Goal: Task Accomplishment & Management: Use online tool/utility

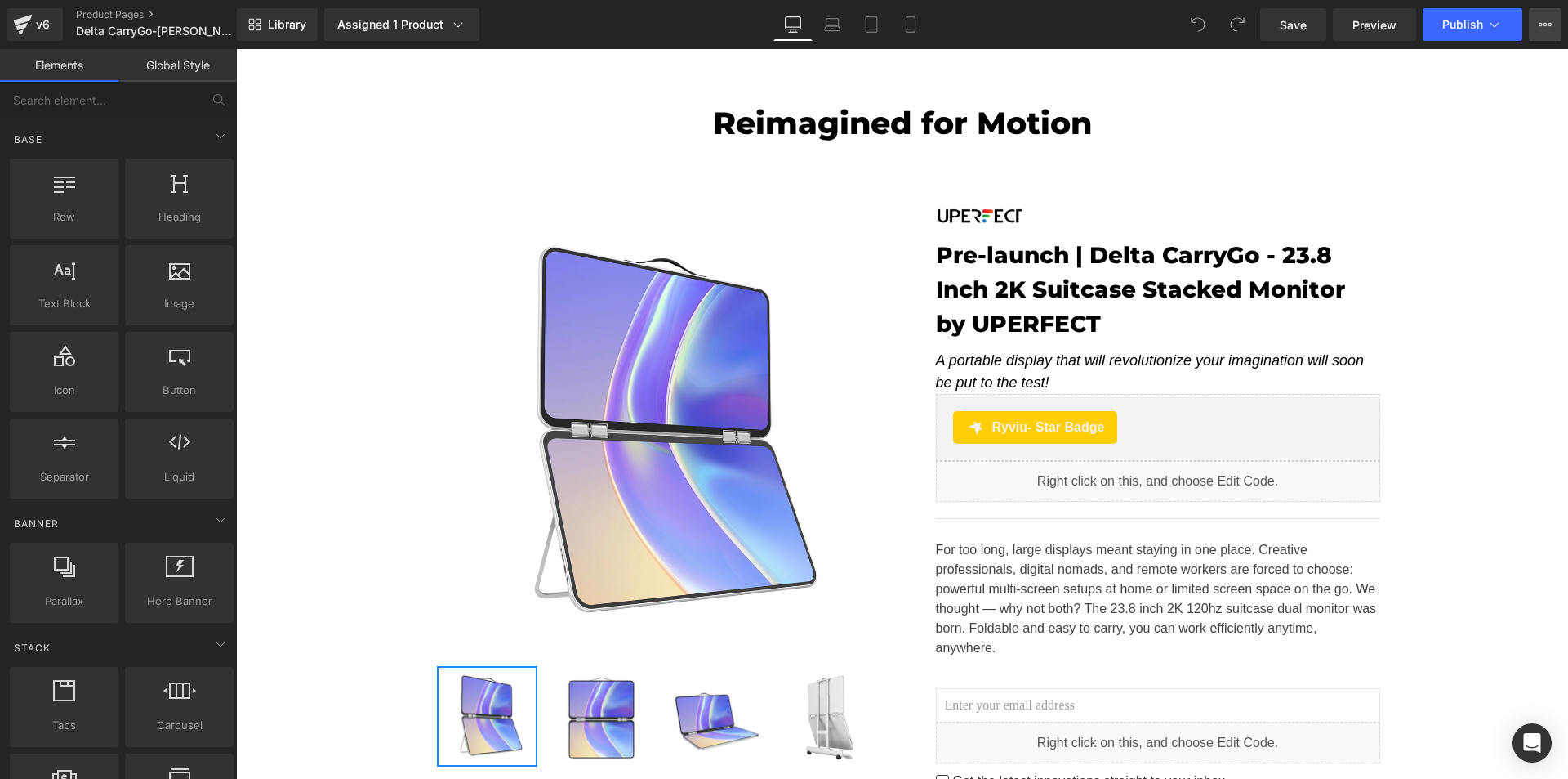
click at [1547, 25] on icon at bounding box center [1544, 24] width 13 height 13
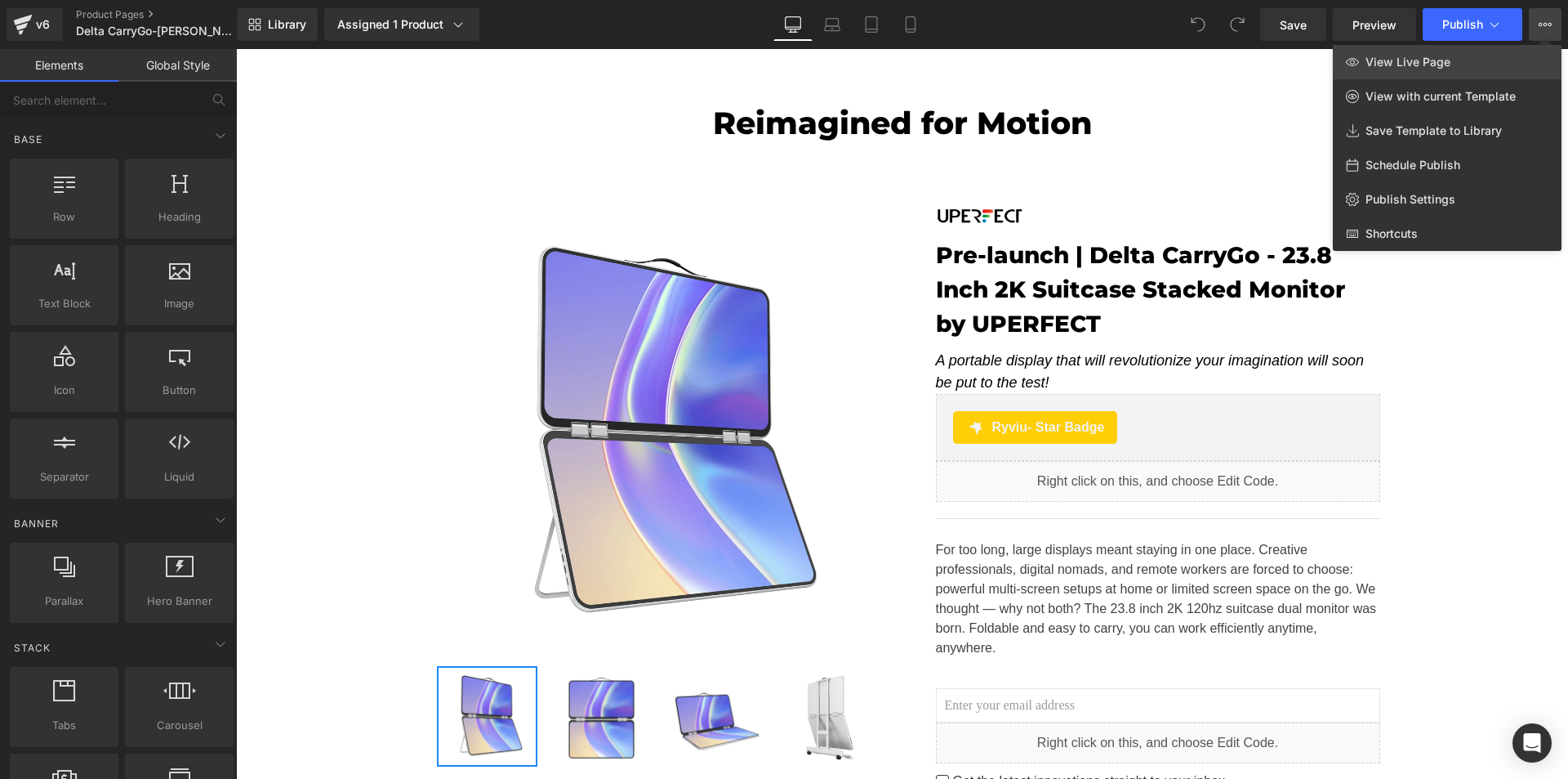
click at [1527, 53] on link "View Live Page" at bounding box center [1446, 62] width 228 height 34
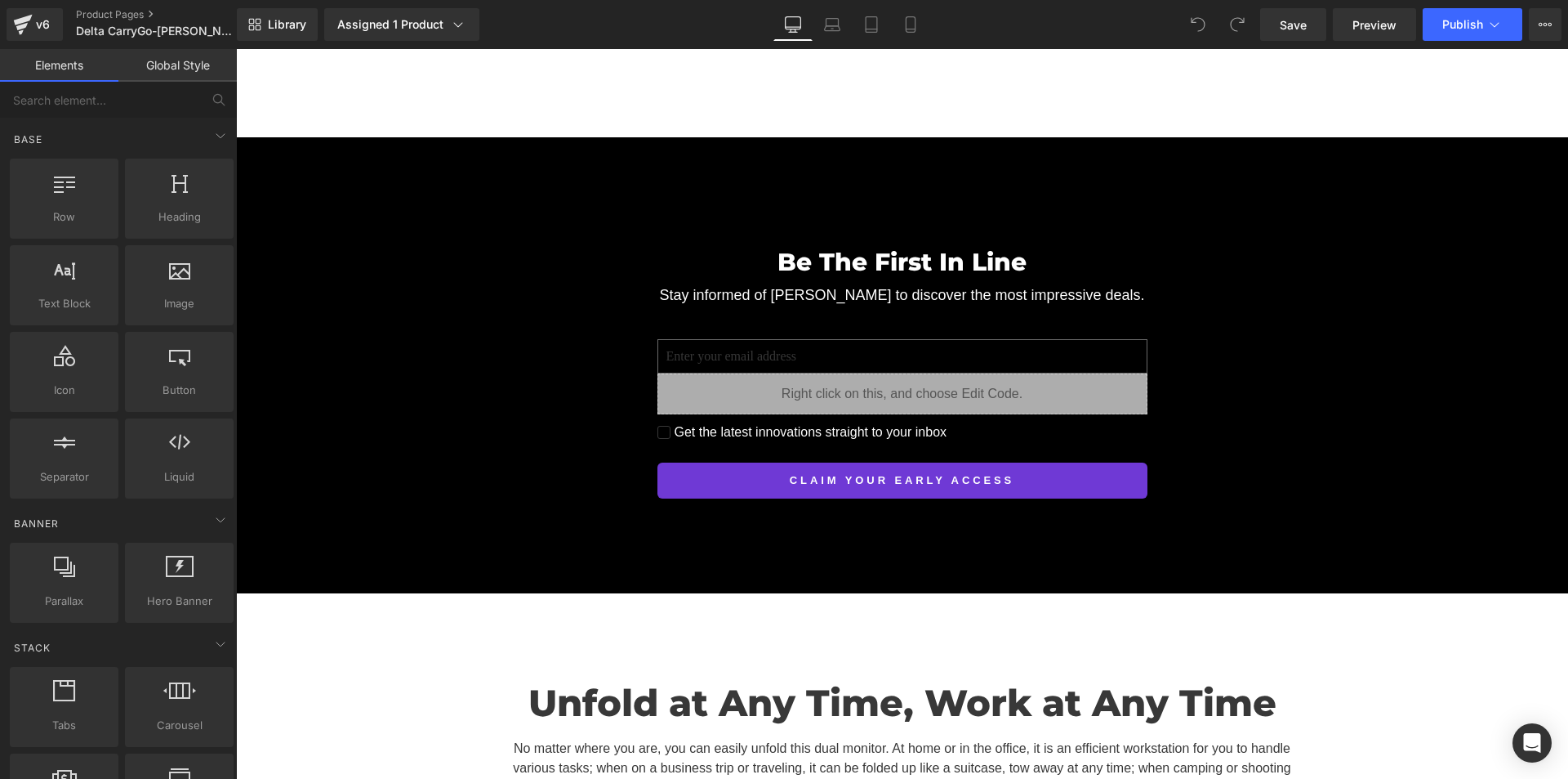
scroll to position [5147, 0]
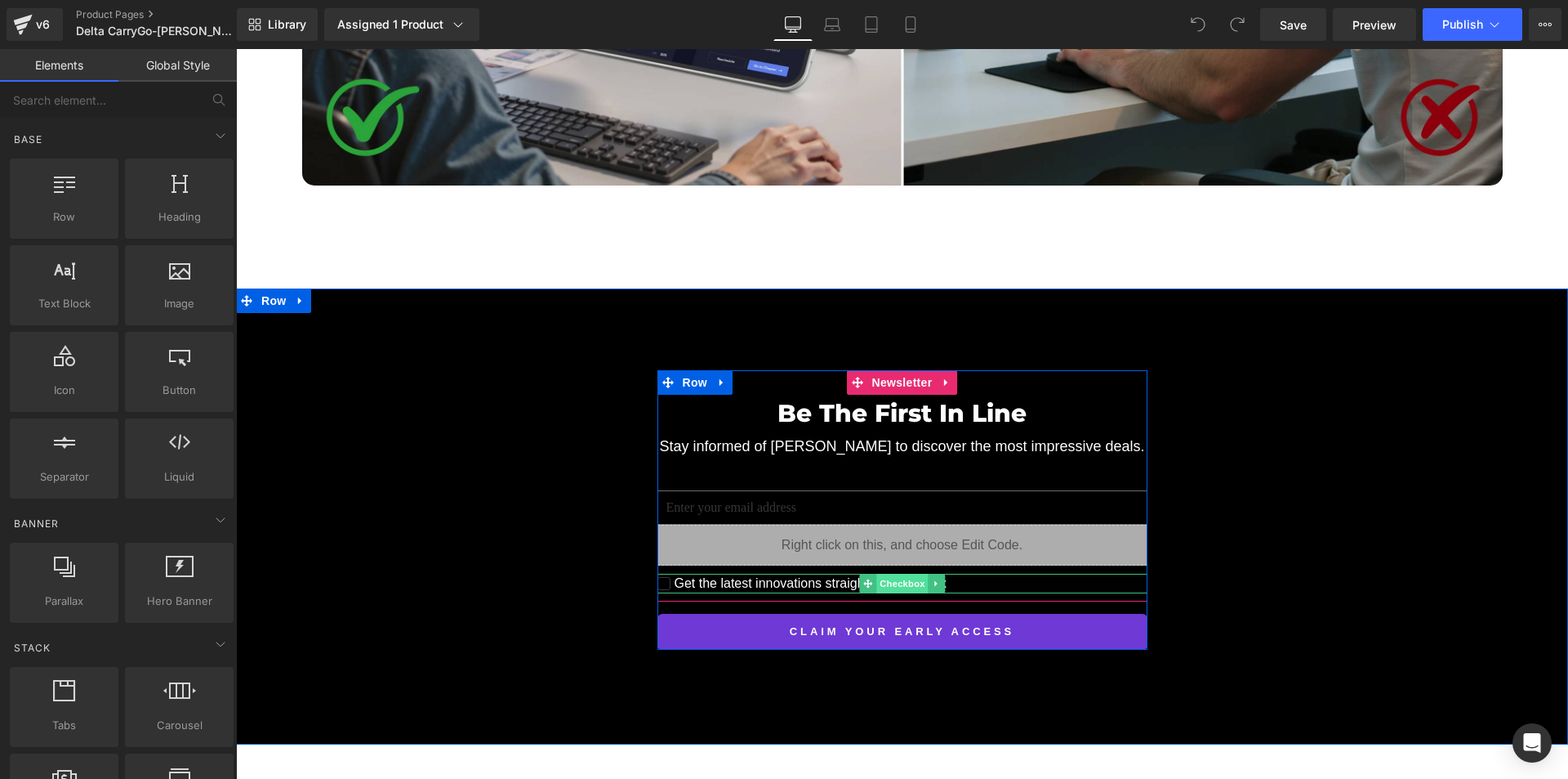
click at [662, 577] on input "Get the latest innovations straight to your inbox" at bounding box center [663, 583] width 13 height 13
click at [895, 574] on span "Checkbox" at bounding box center [901, 584] width 51 height 20
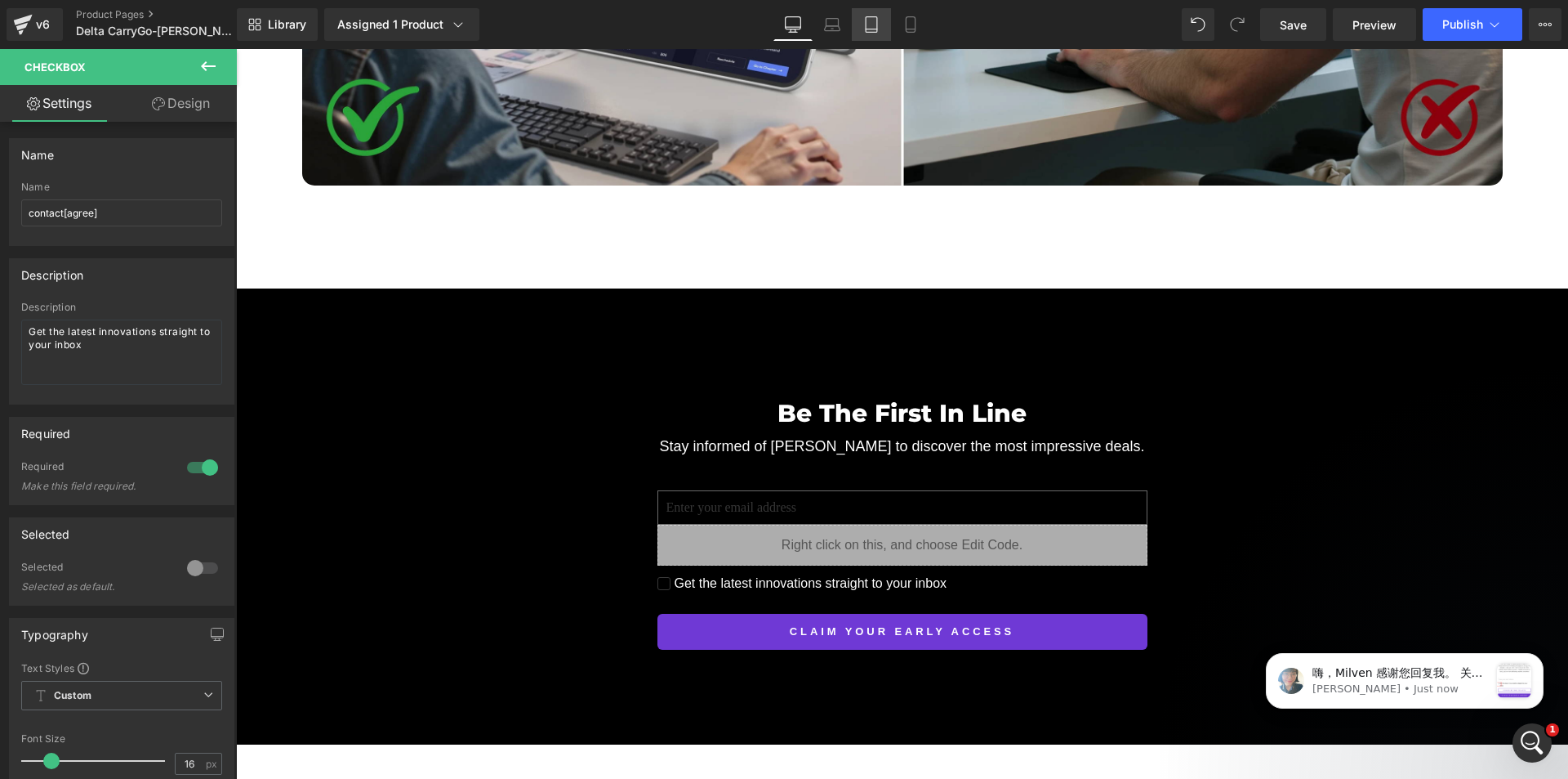
scroll to position [0, 0]
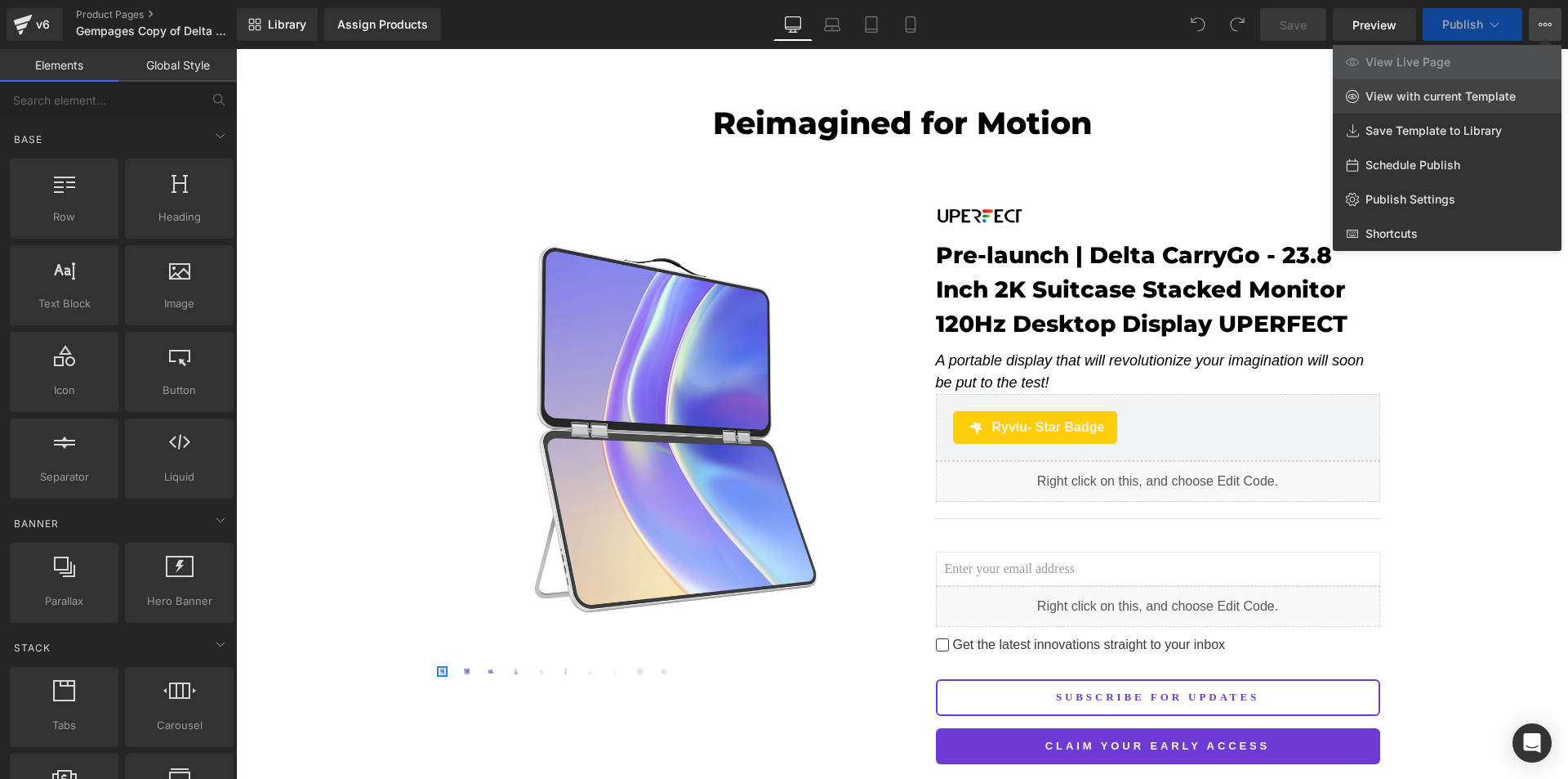
click at [1510, 95] on span "View with current Template" at bounding box center [1440, 96] width 150 height 15
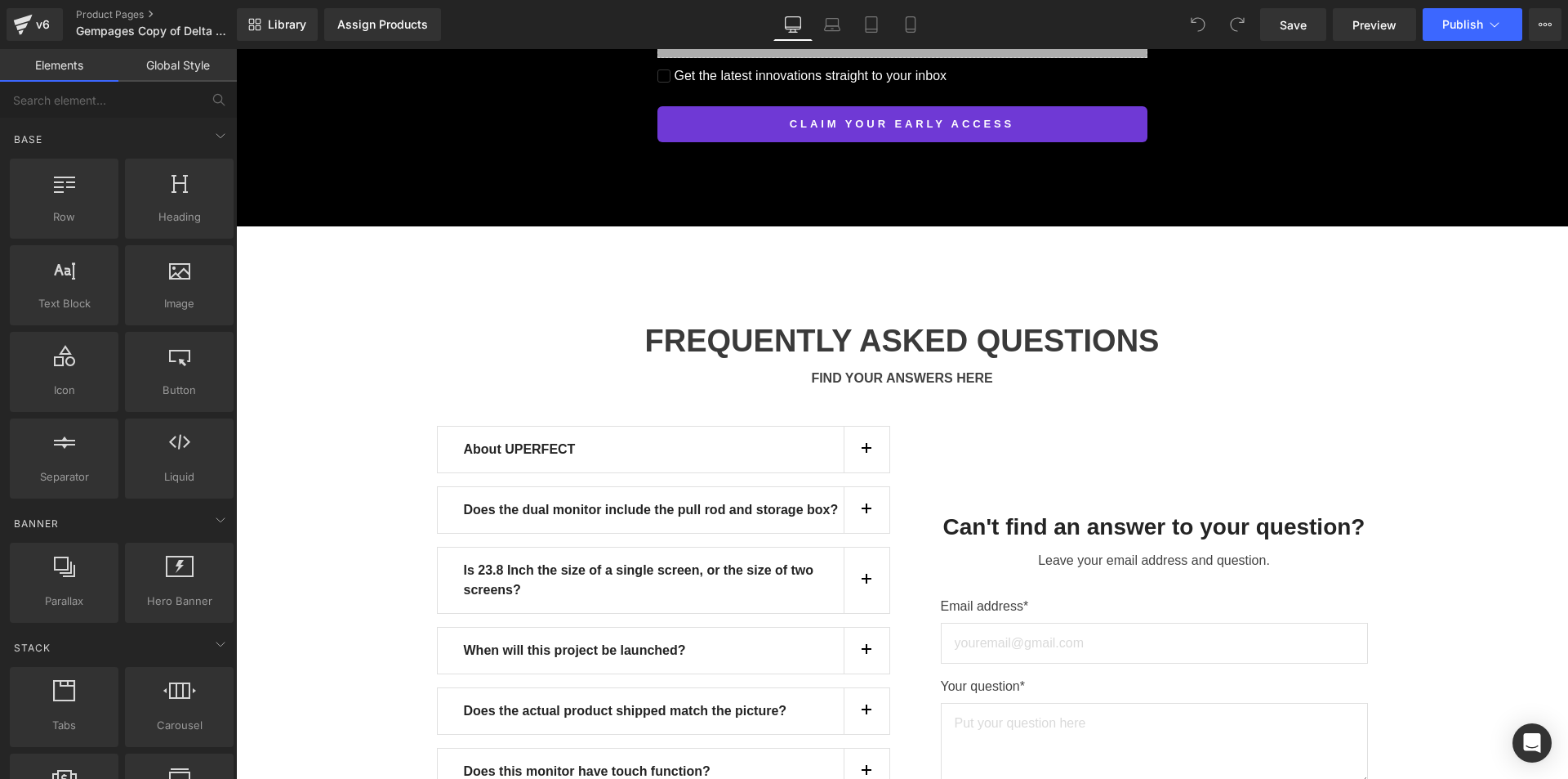
scroll to position [14023, 0]
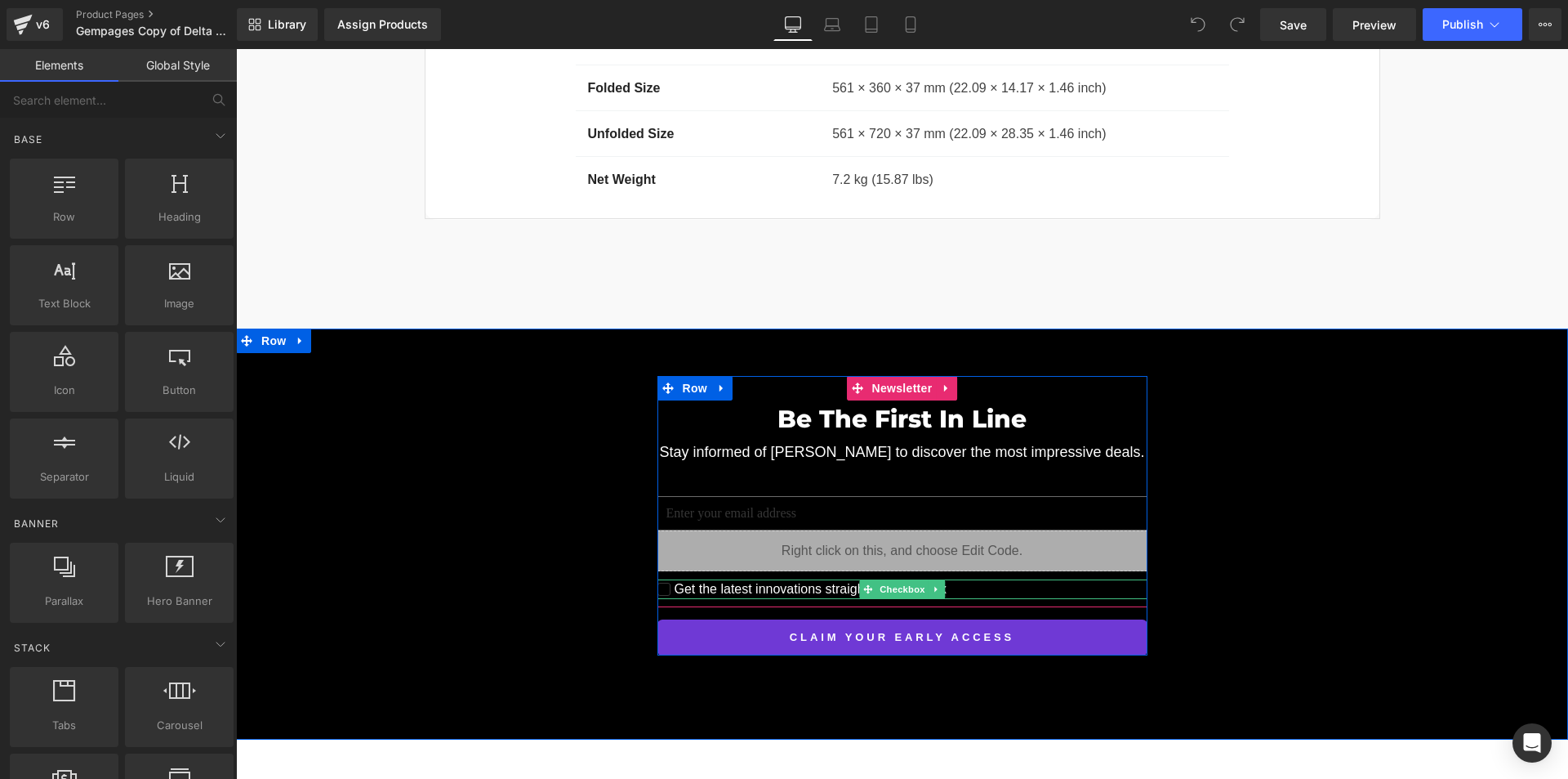
click at [739, 579] on span "Get the latest innovations straight to your inbox" at bounding box center [809, 589] width 277 height 20
click at [900, 579] on span "Checkbox" at bounding box center [901, 589] width 51 height 20
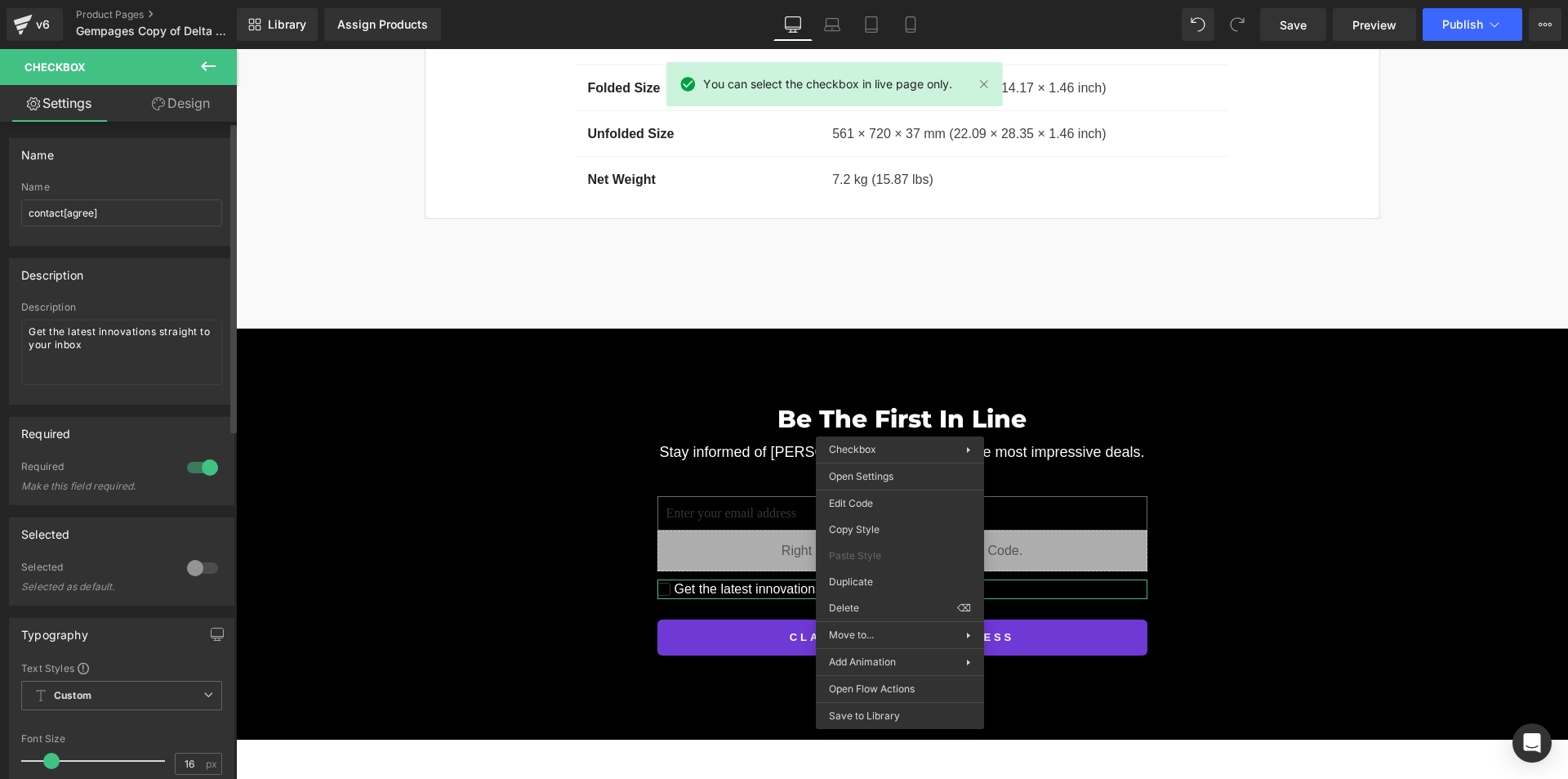
click at [120, 442] on div "Required" at bounding box center [122, 433] width 224 height 31
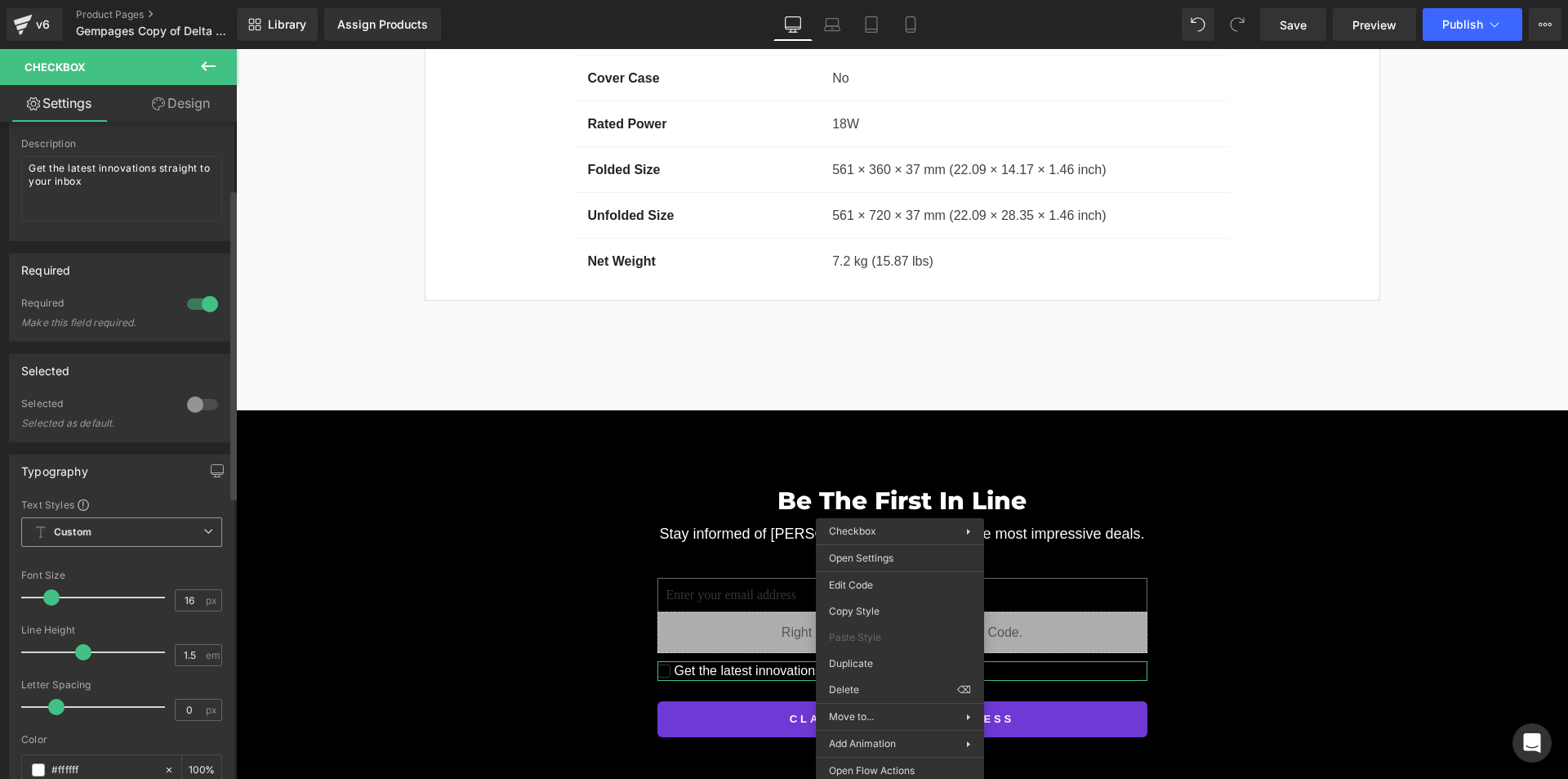
scroll to position [0, 0]
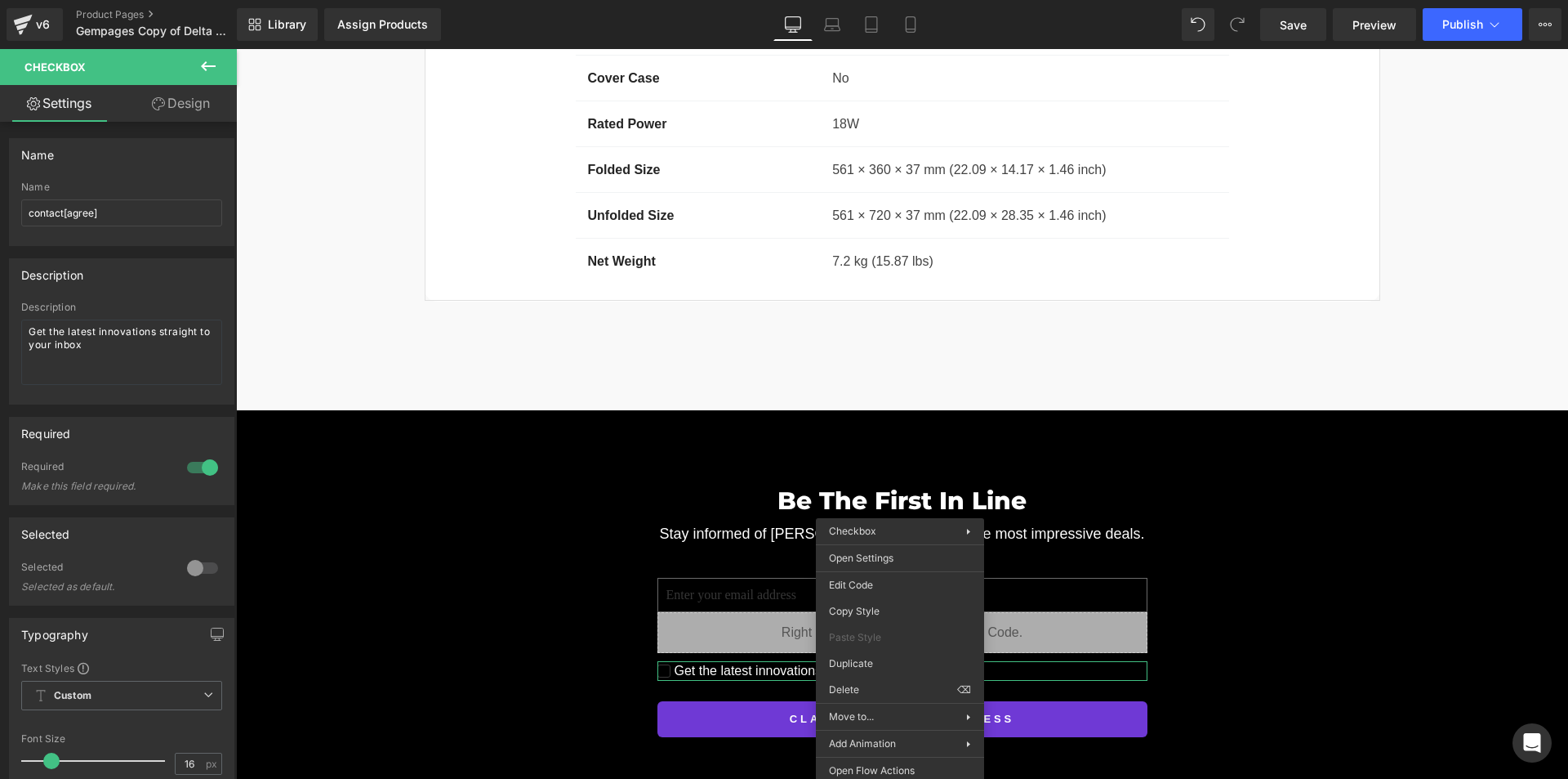
click at [183, 100] on link "Design" at bounding box center [180, 103] width 119 height 36
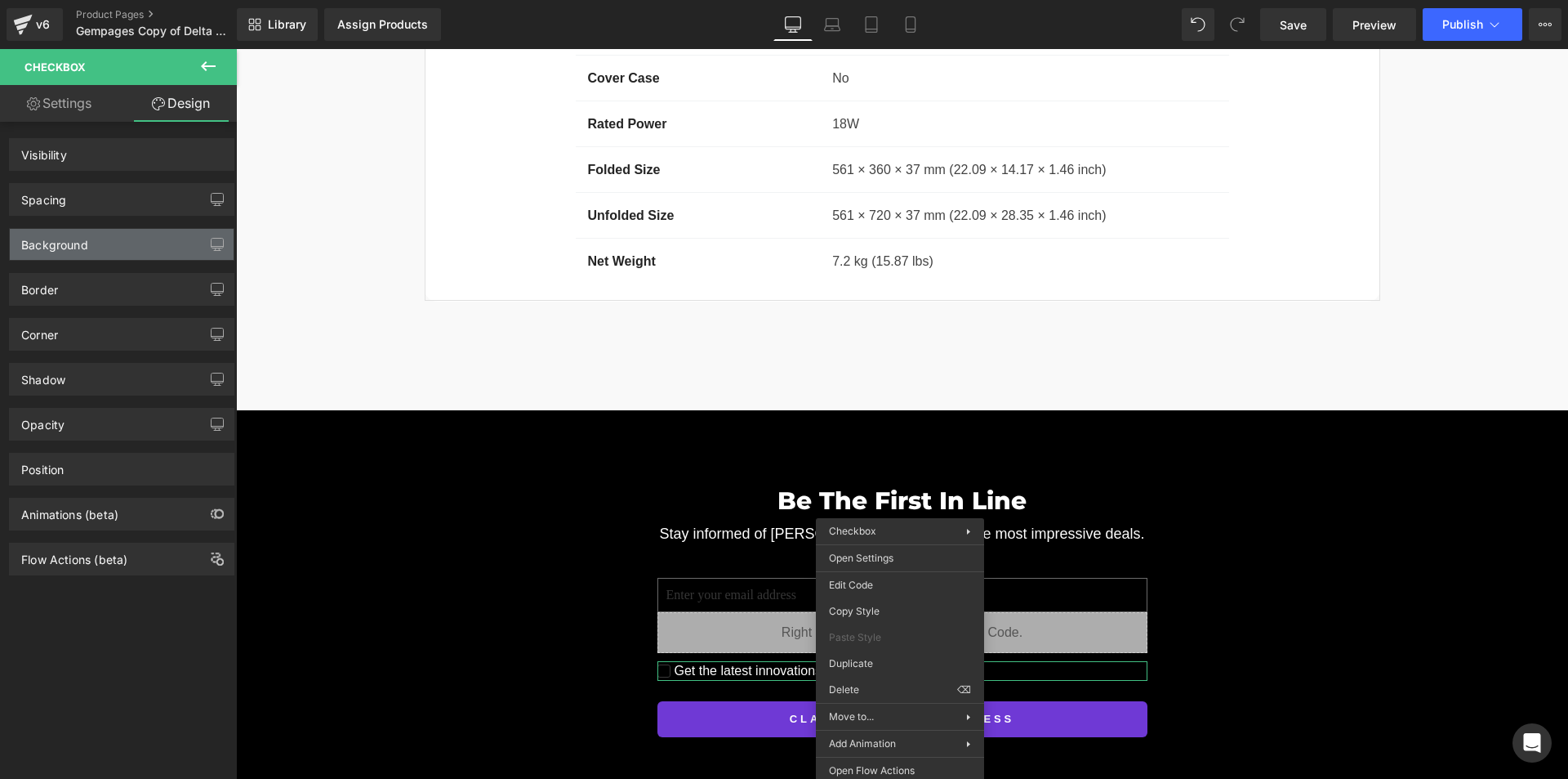
click at [115, 256] on div "Background" at bounding box center [122, 244] width 224 height 31
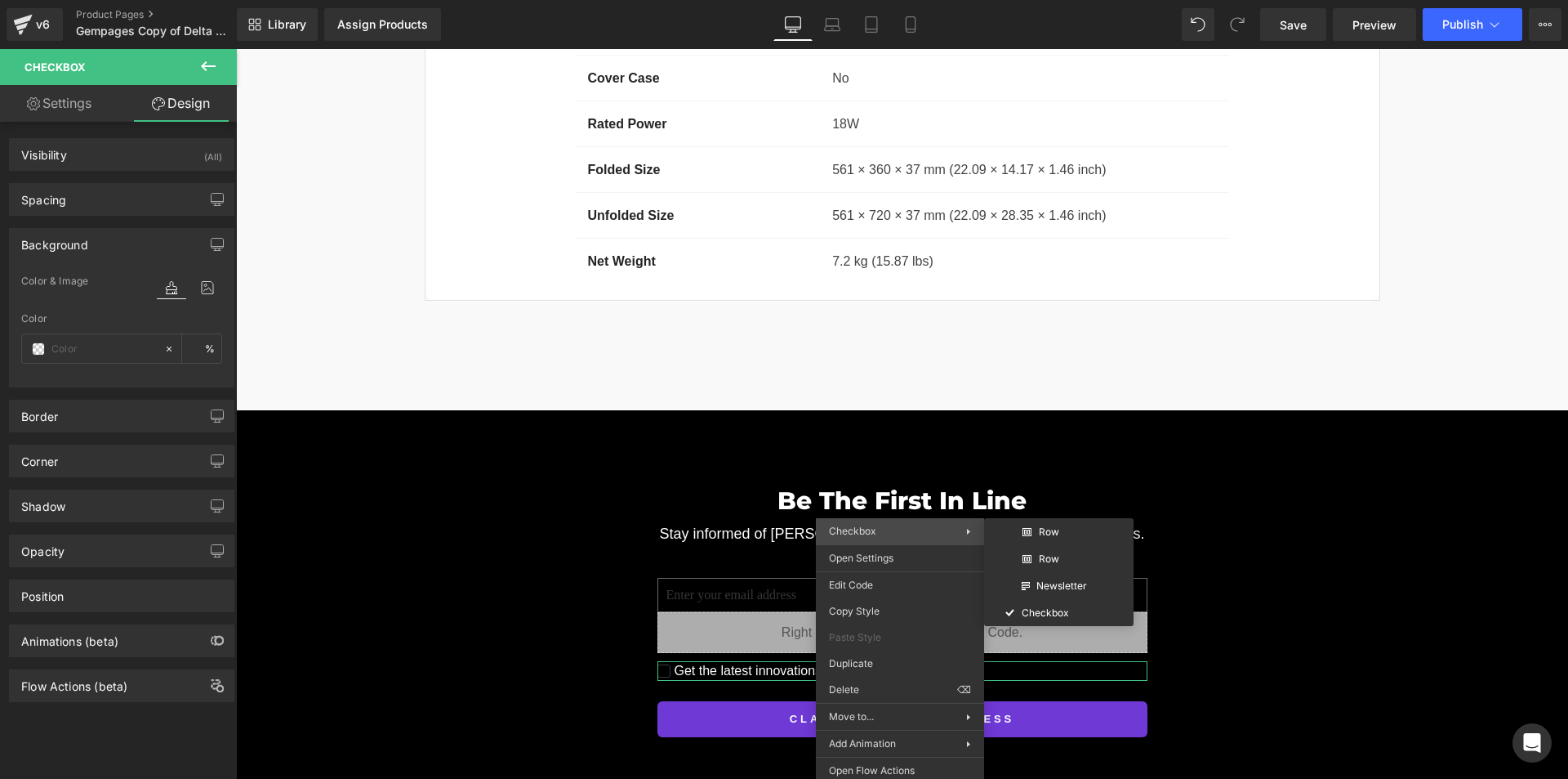
type input "transparent"
type input "0"
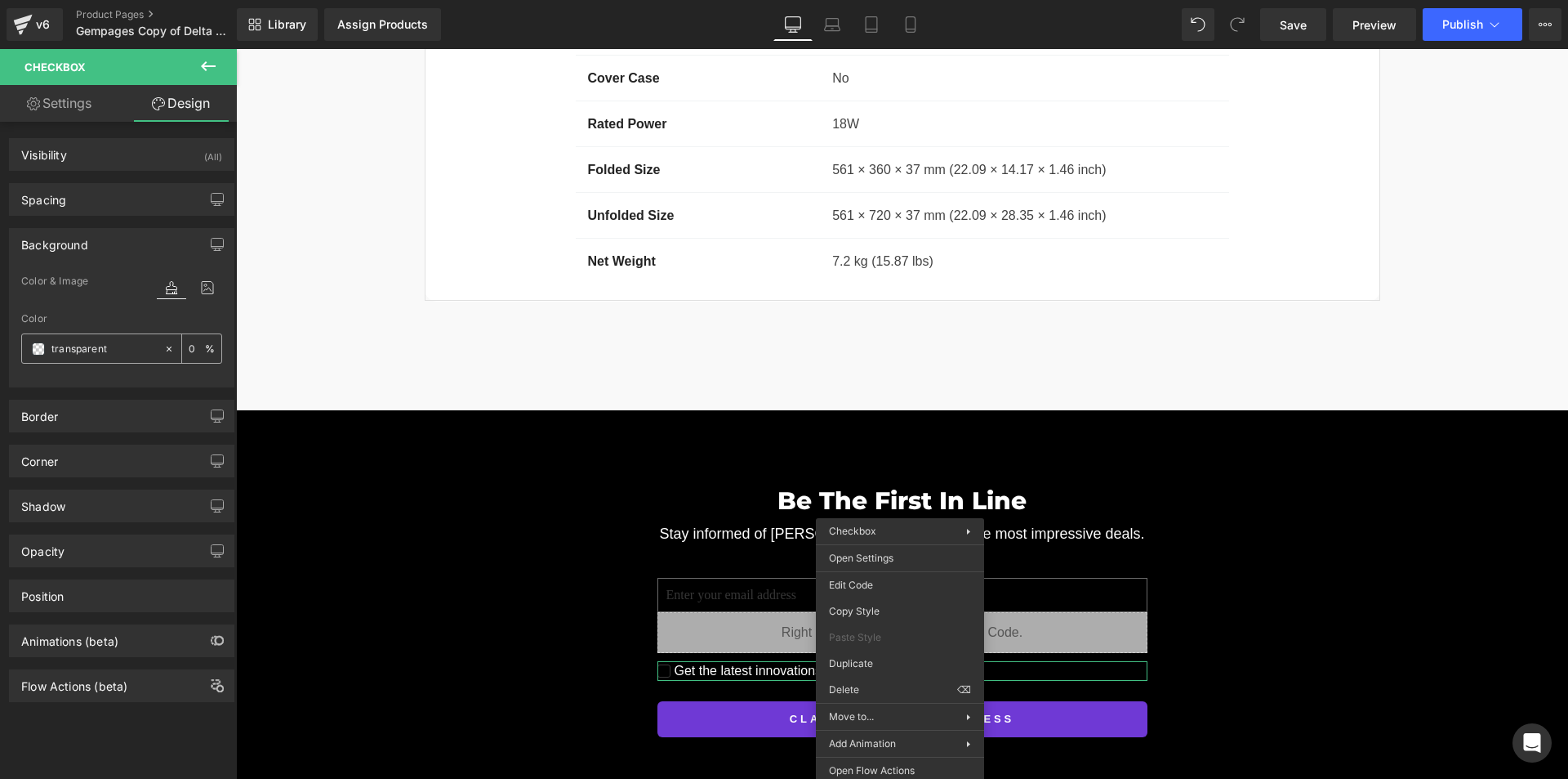
click at [42, 349] on span at bounding box center [37, 348] width 13 height 13
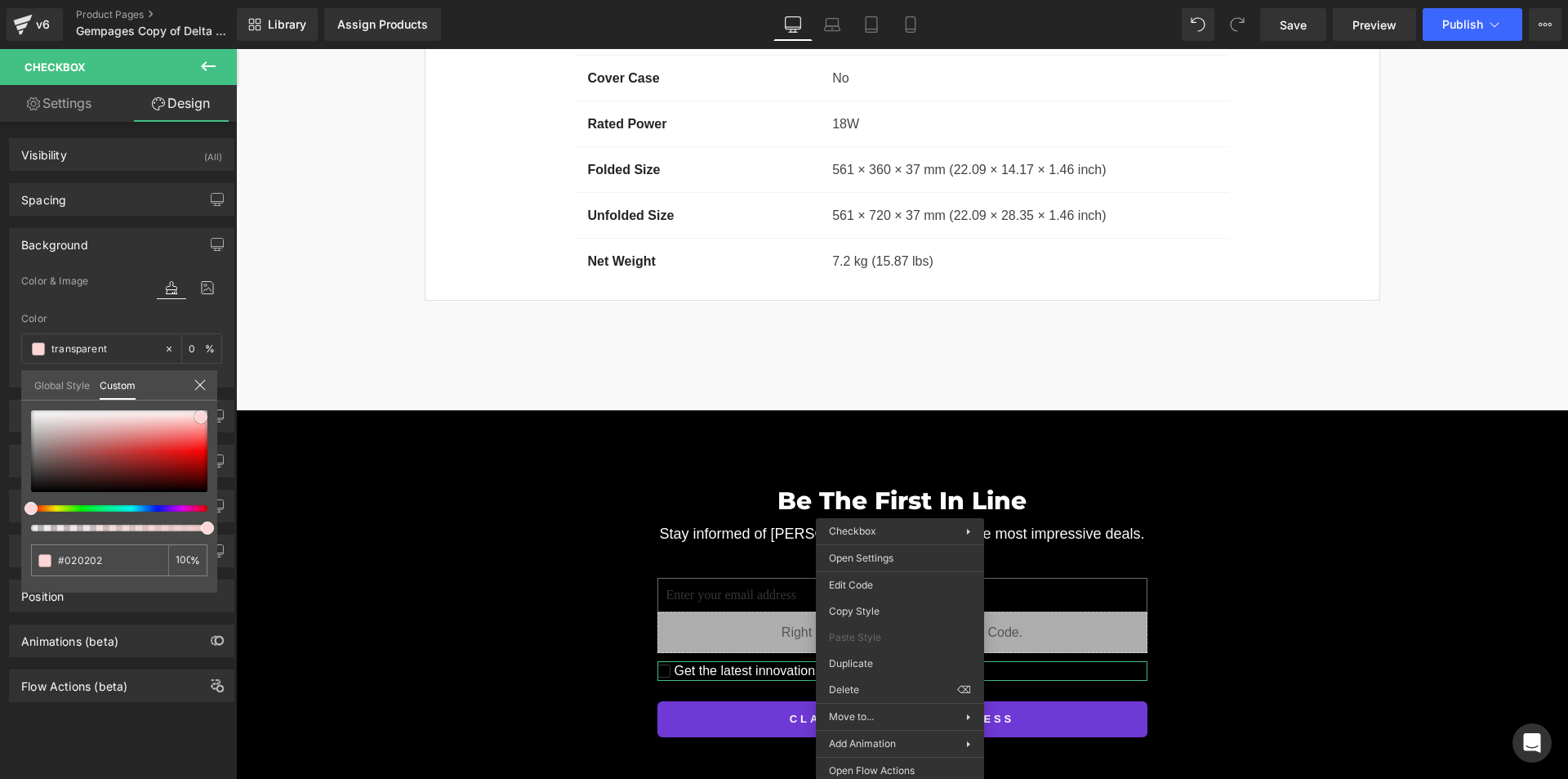
type input "#020202"
type input "100"
type input "#020202"
type input "100"
drag, startPoint x: 28, startPoint y: 489, endPoint x: 198, endPoint y: 412, distance: 186.6
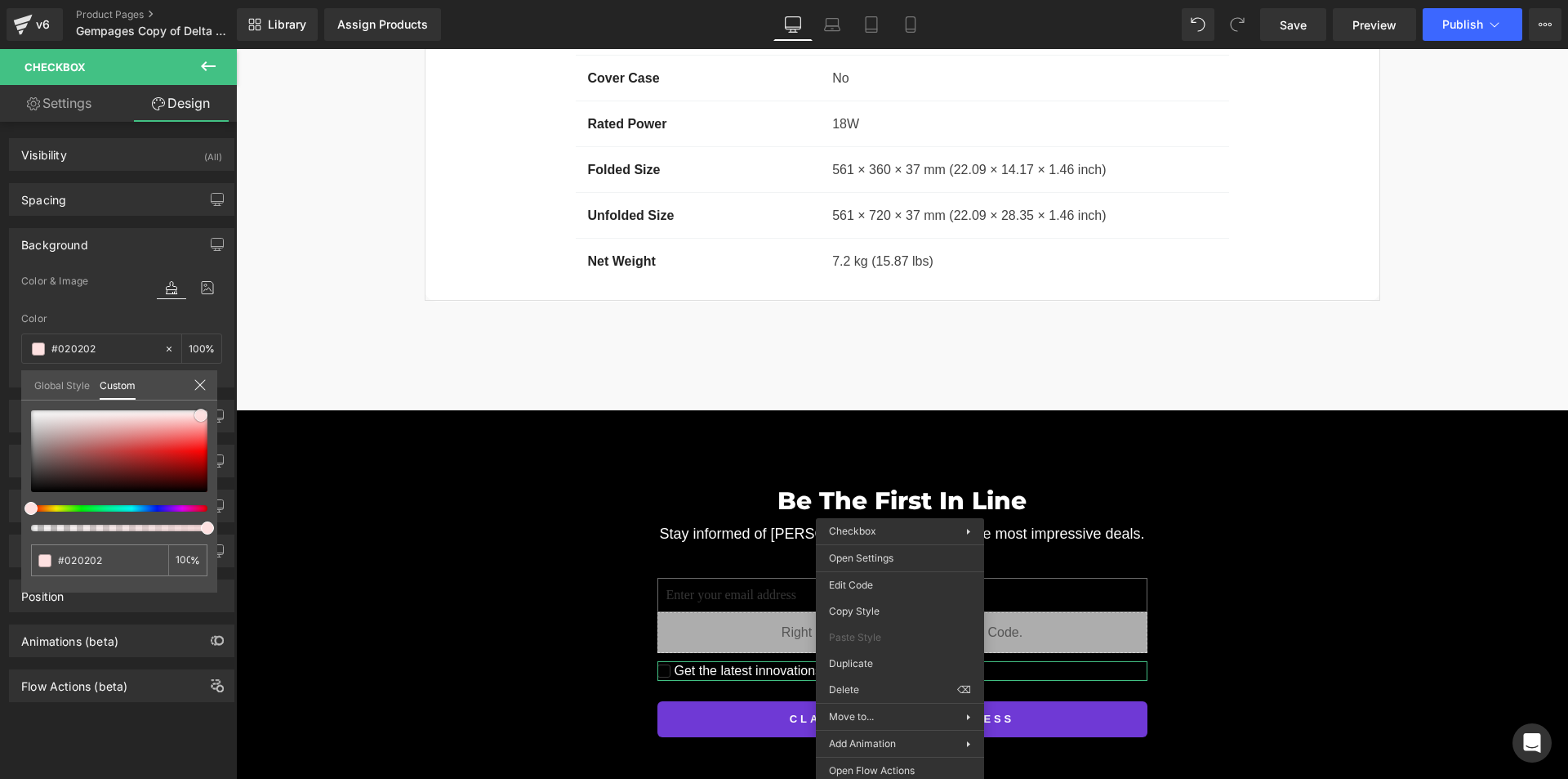
click at [198, 412] on span at bounding box center [200, 414] width 13 height 13
type input "#fed6d6"
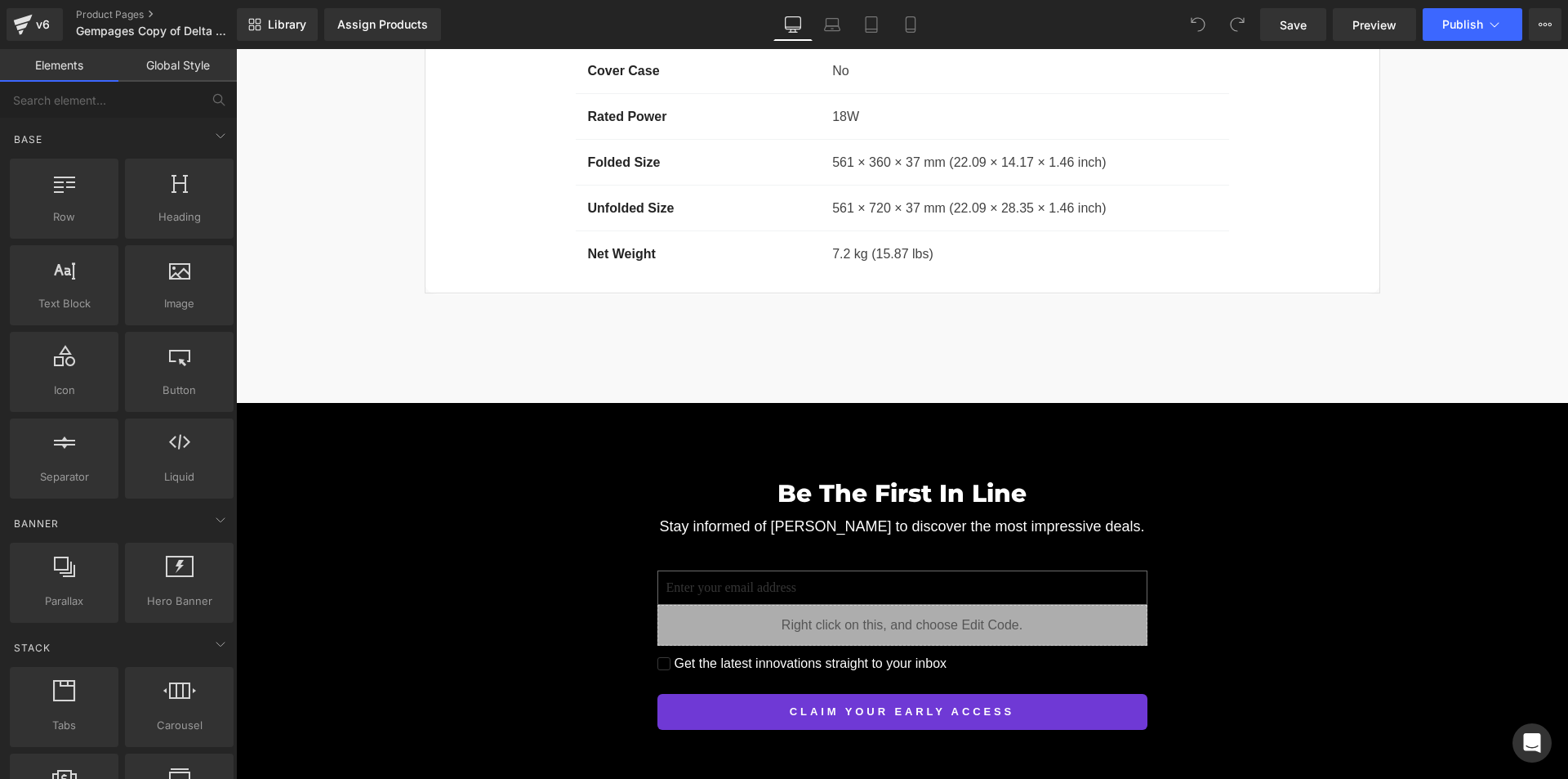
scroll to position [14058, 0]
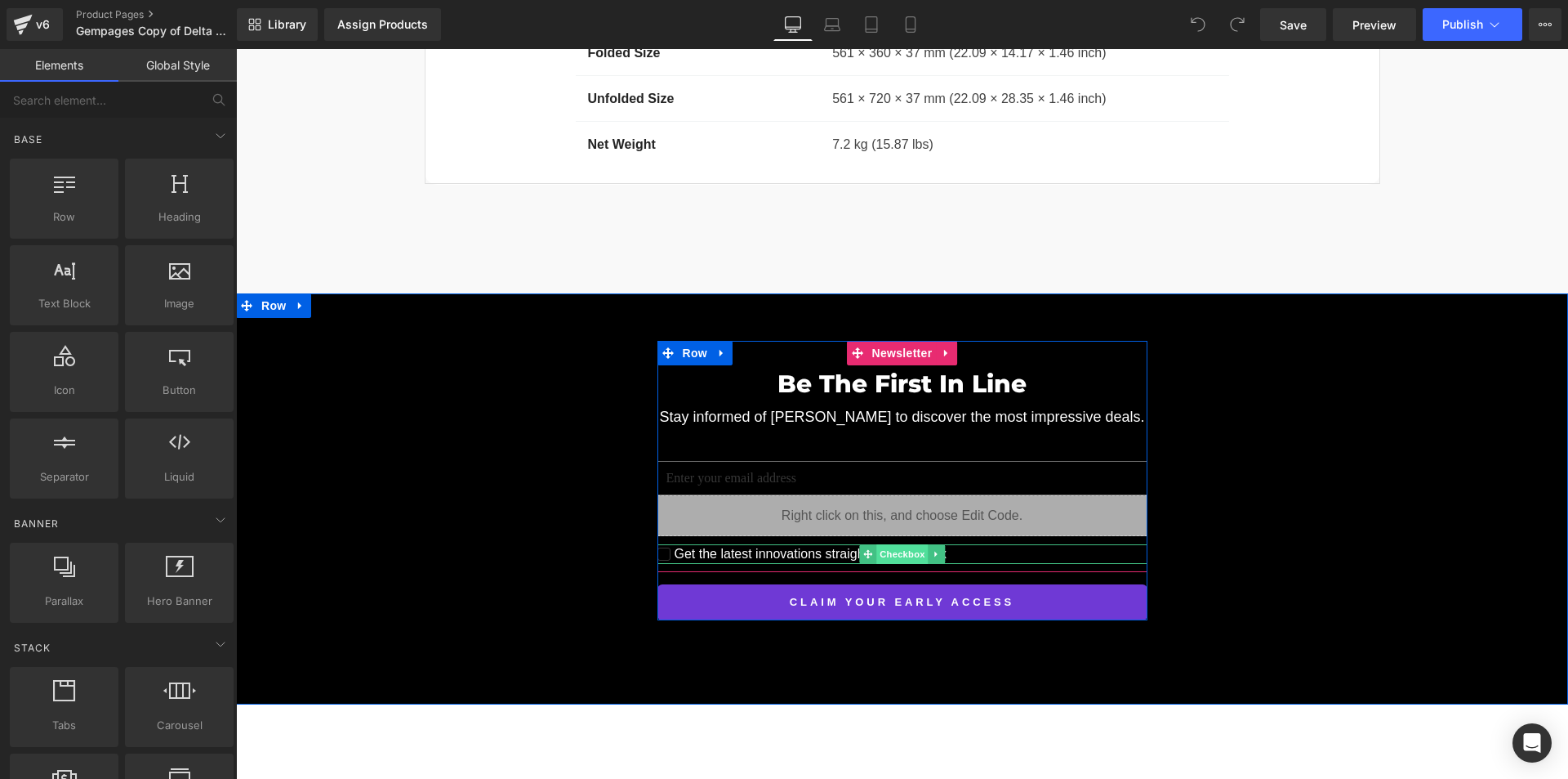
click at [876, 545] on span "Checkbox" at bounding box center [901, 554] width 51 height 20
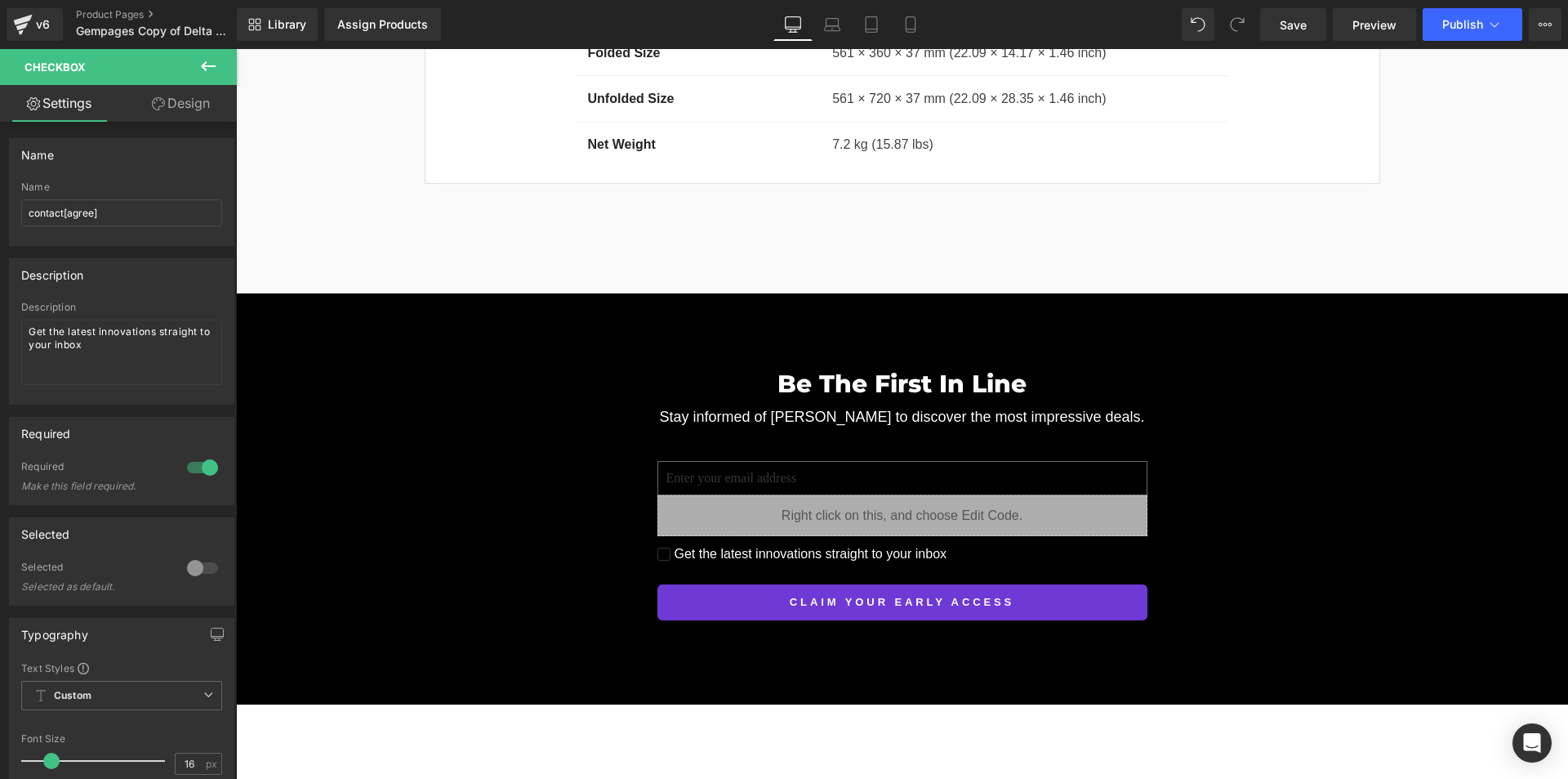
click at [187, 82] on button at bounding box center [208, 67] width 57 height 36
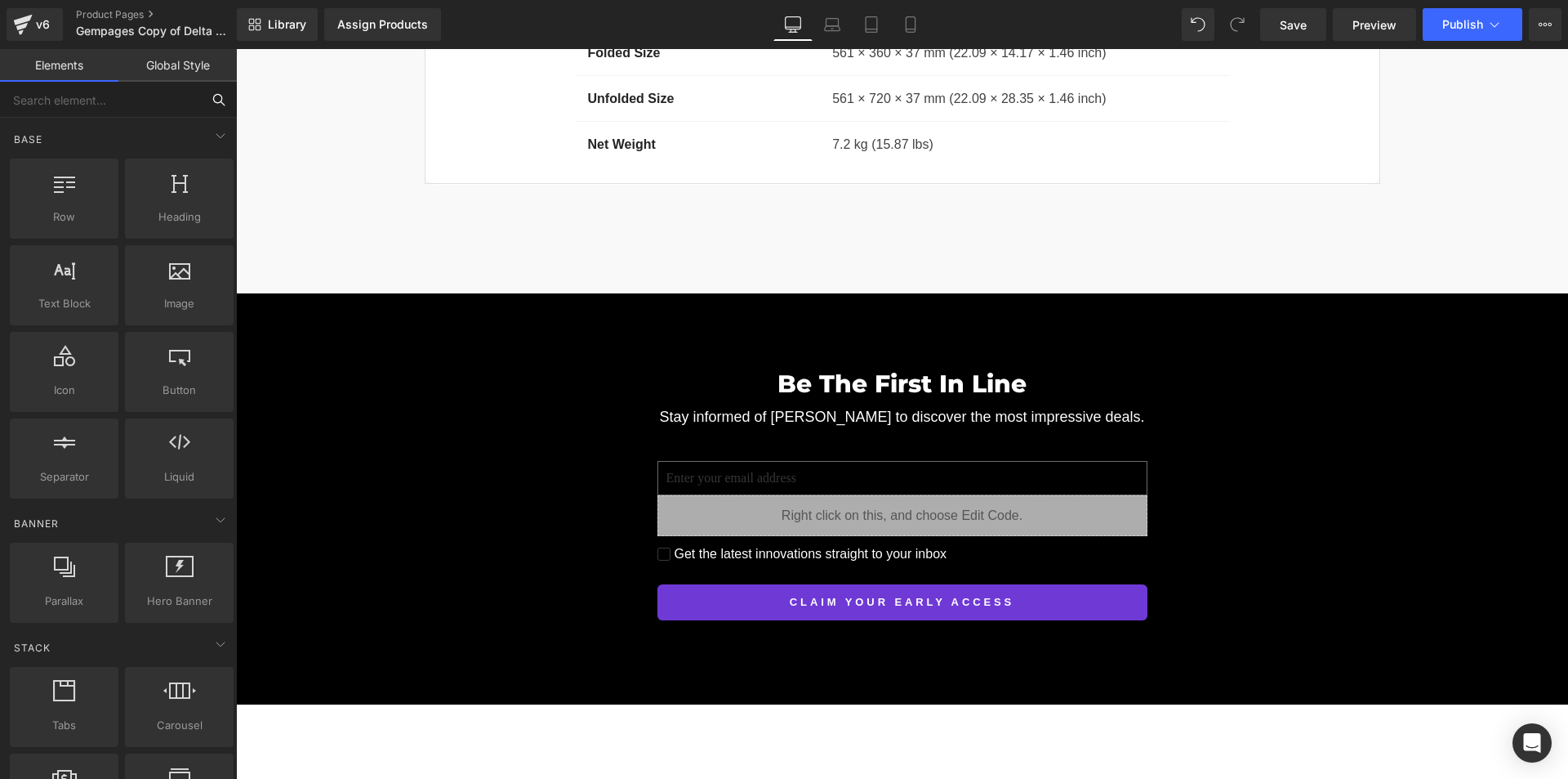
click at [187, 96] on input "text" at bounding box center [100, 99] width 201 height 36
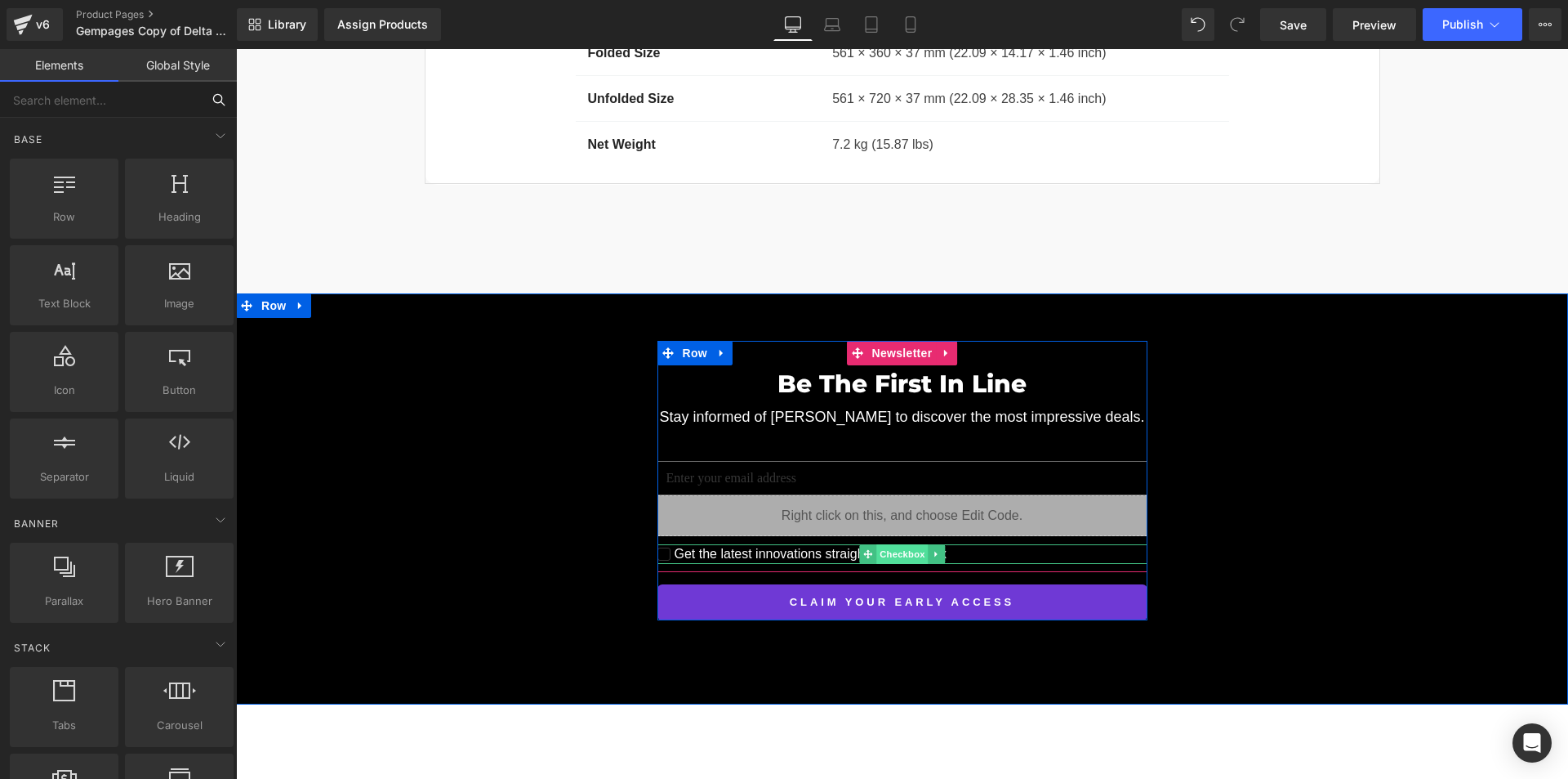
click at [892, 545] on span "Checkbox" at bounding box center [901, 554] width 51 height 20
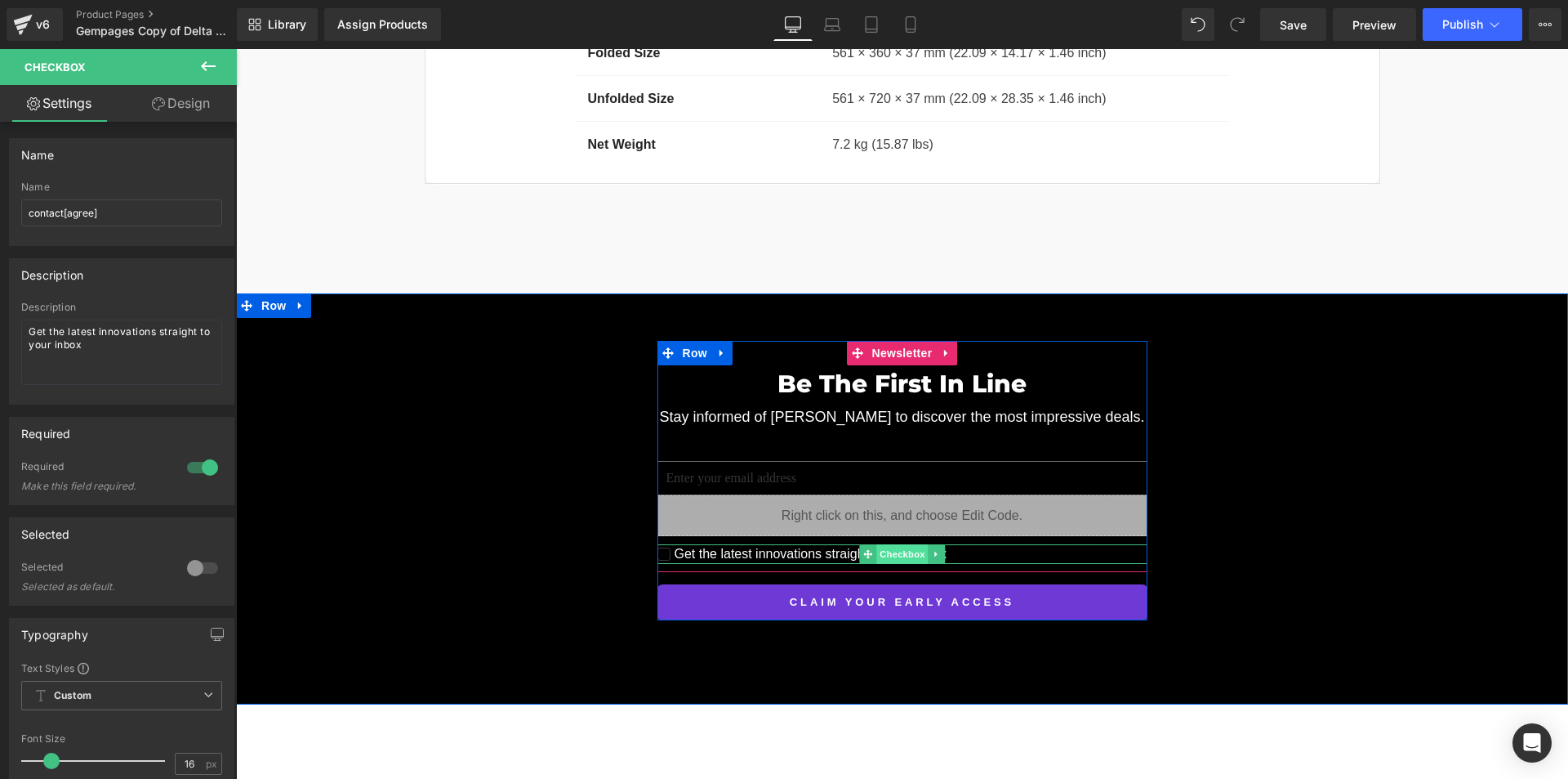
click at [888, 545] on span "Checkbox" at bounding box center [901, 554] width 51 height 20
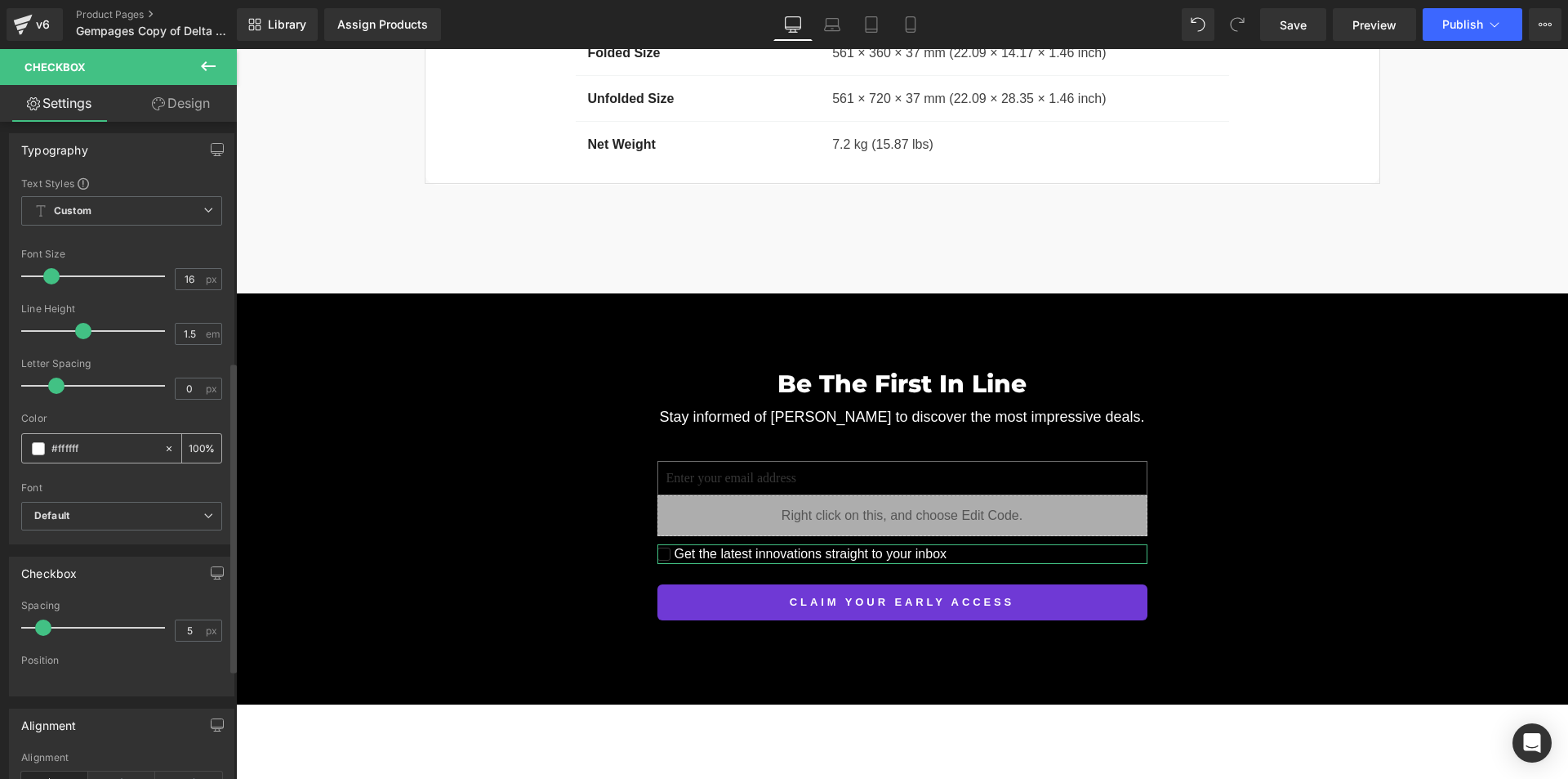
scroll to position [572, 0]
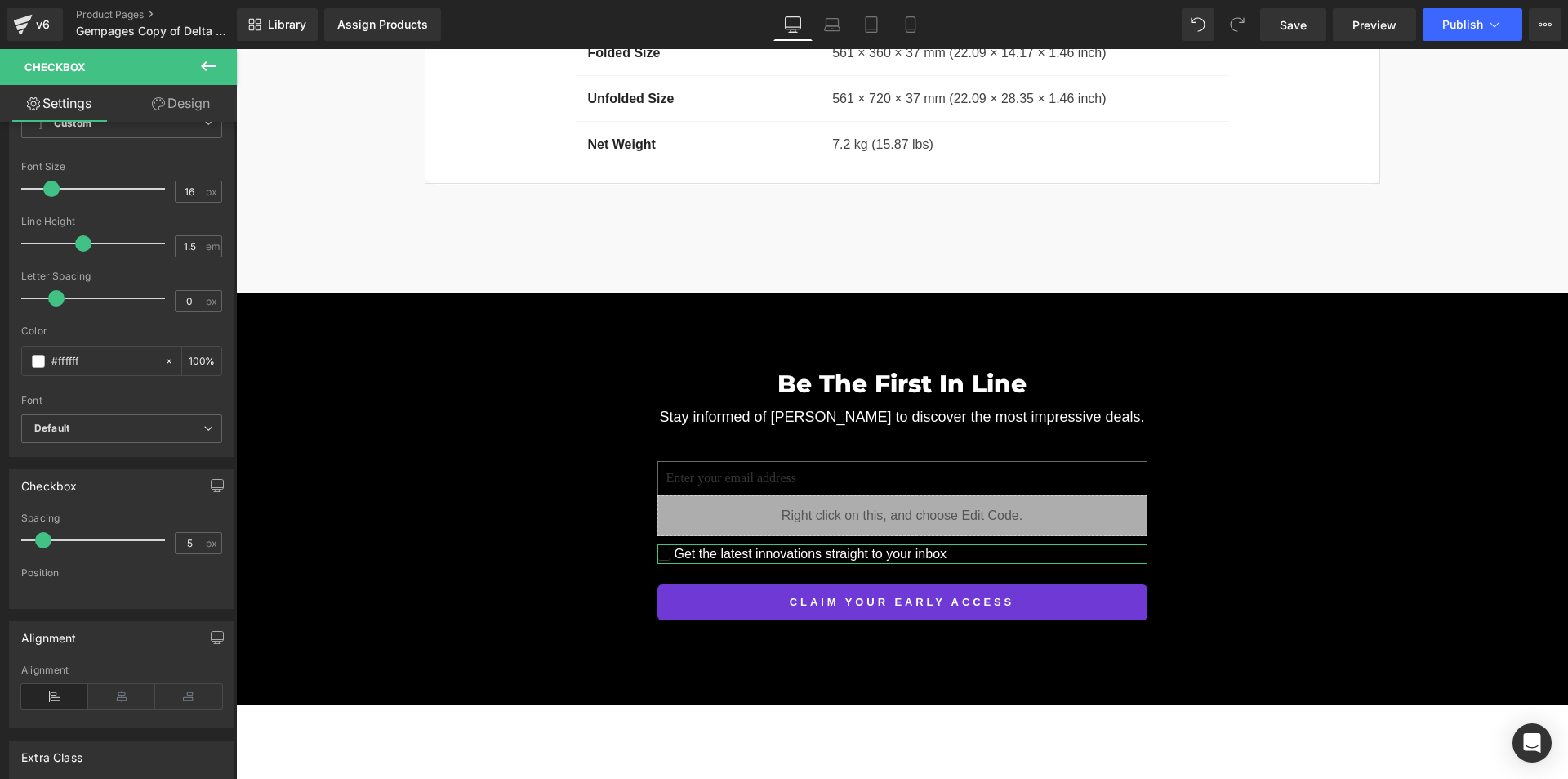
click at [164, 102] on link "Design" at bounding box center [180, 103] width 119 height 36
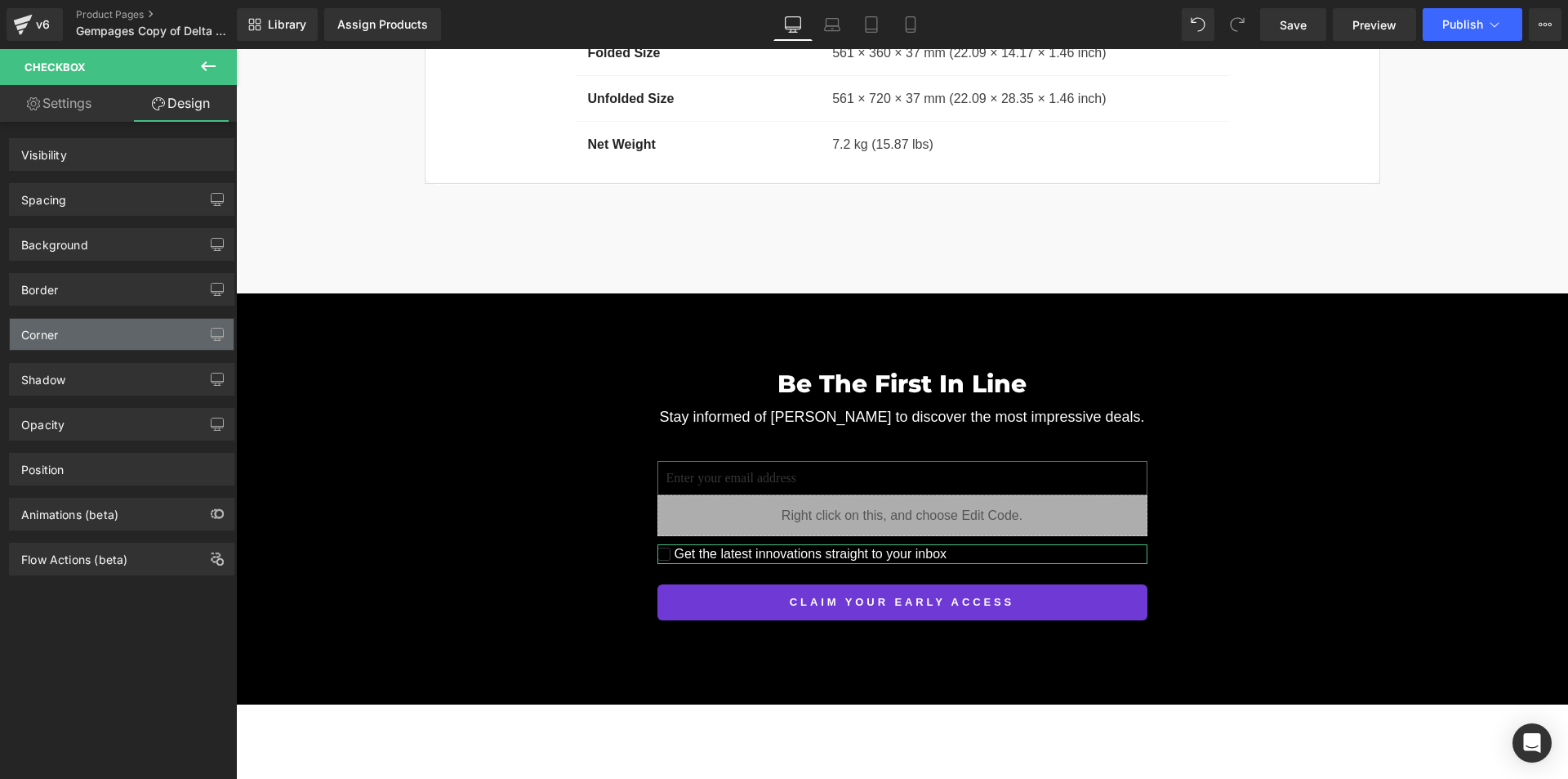
click at [126, 334] on div "Corner" at bounding box center [122, 335] width 224 height 31
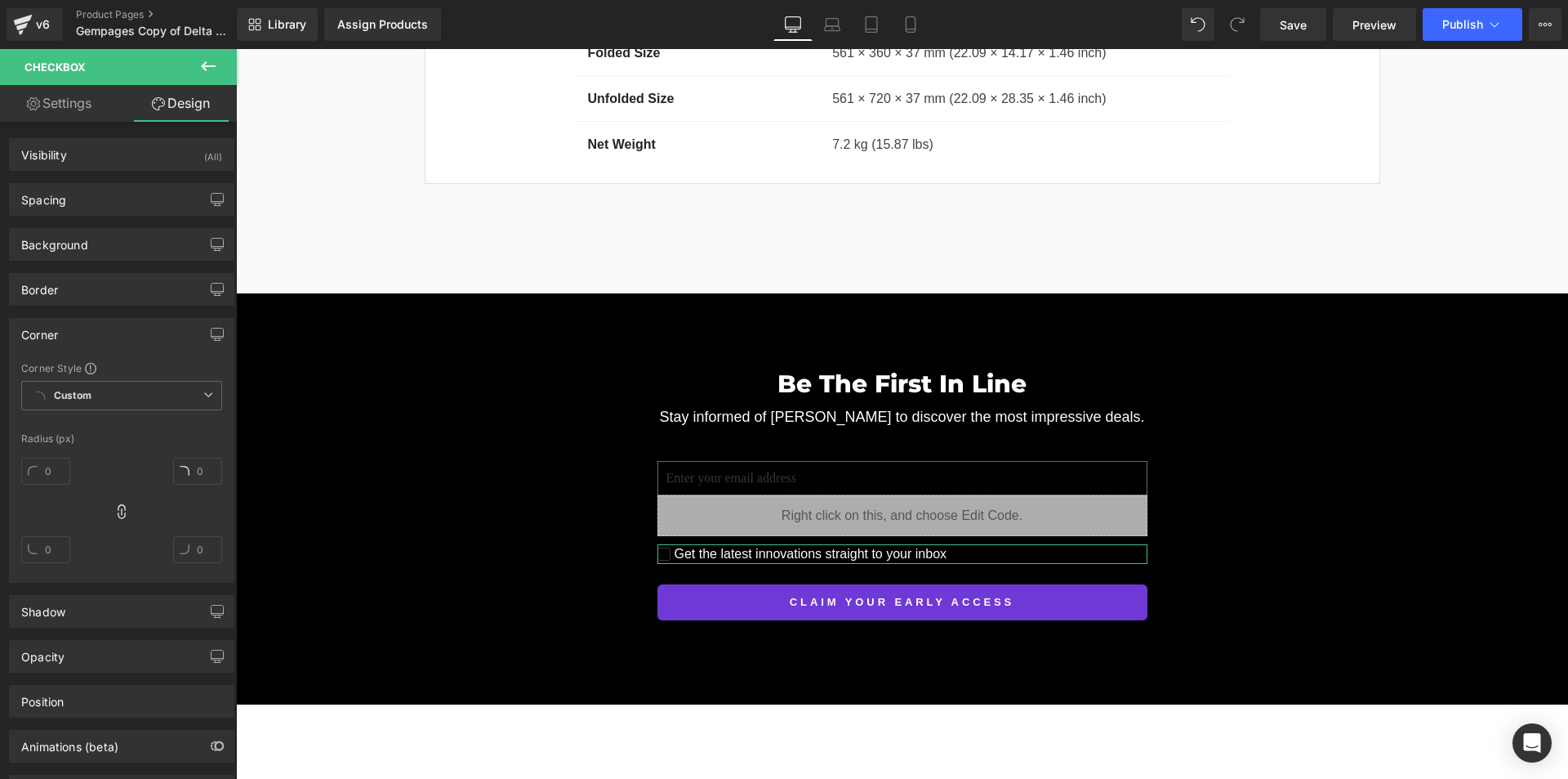
click at [163, 325] on div "Corner" at bounding box center [122, 335] width 224 height 31
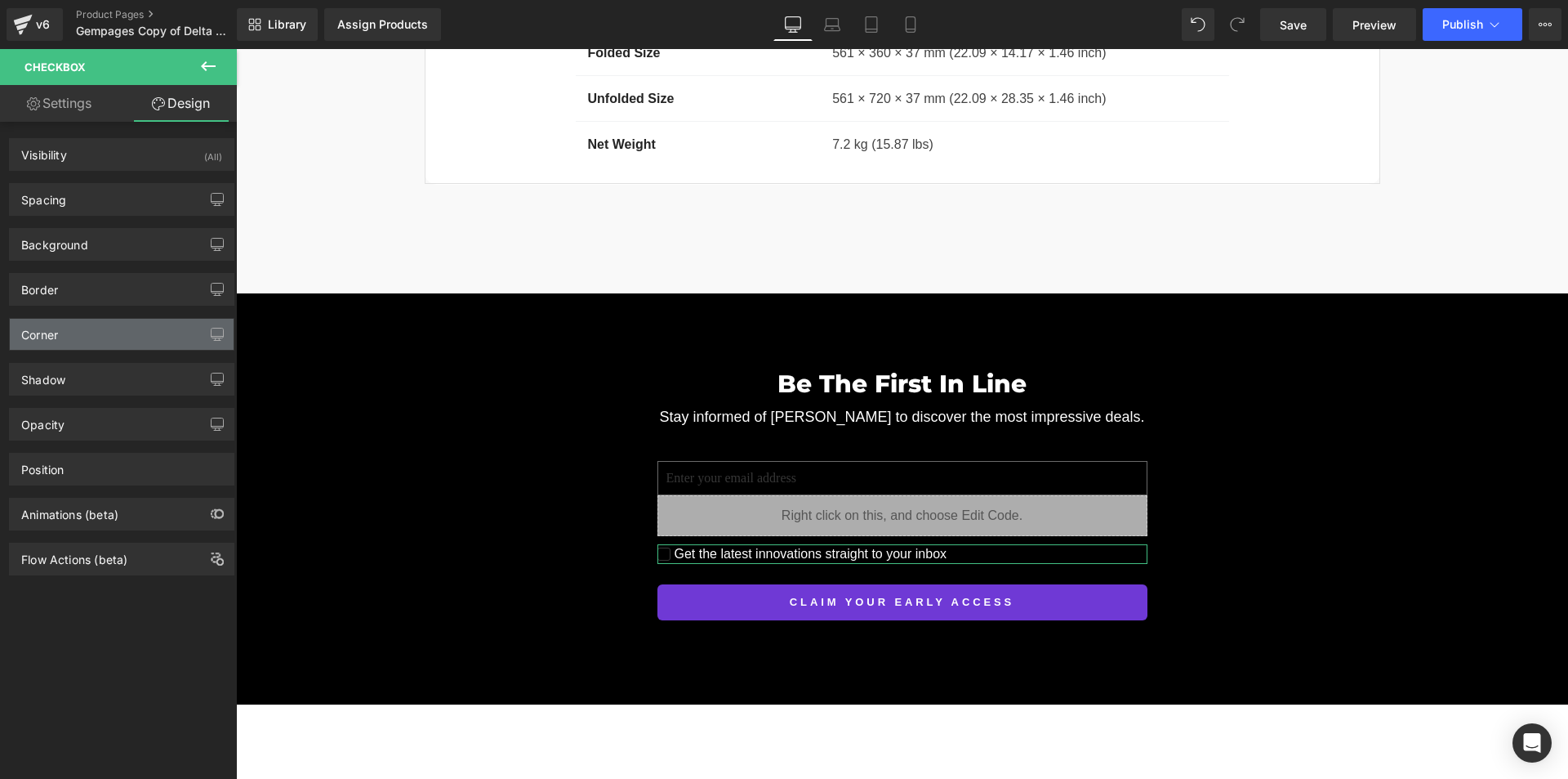
click at [163, 325] on div "Corner" at bounding box center [122, 335] width 224 height 31
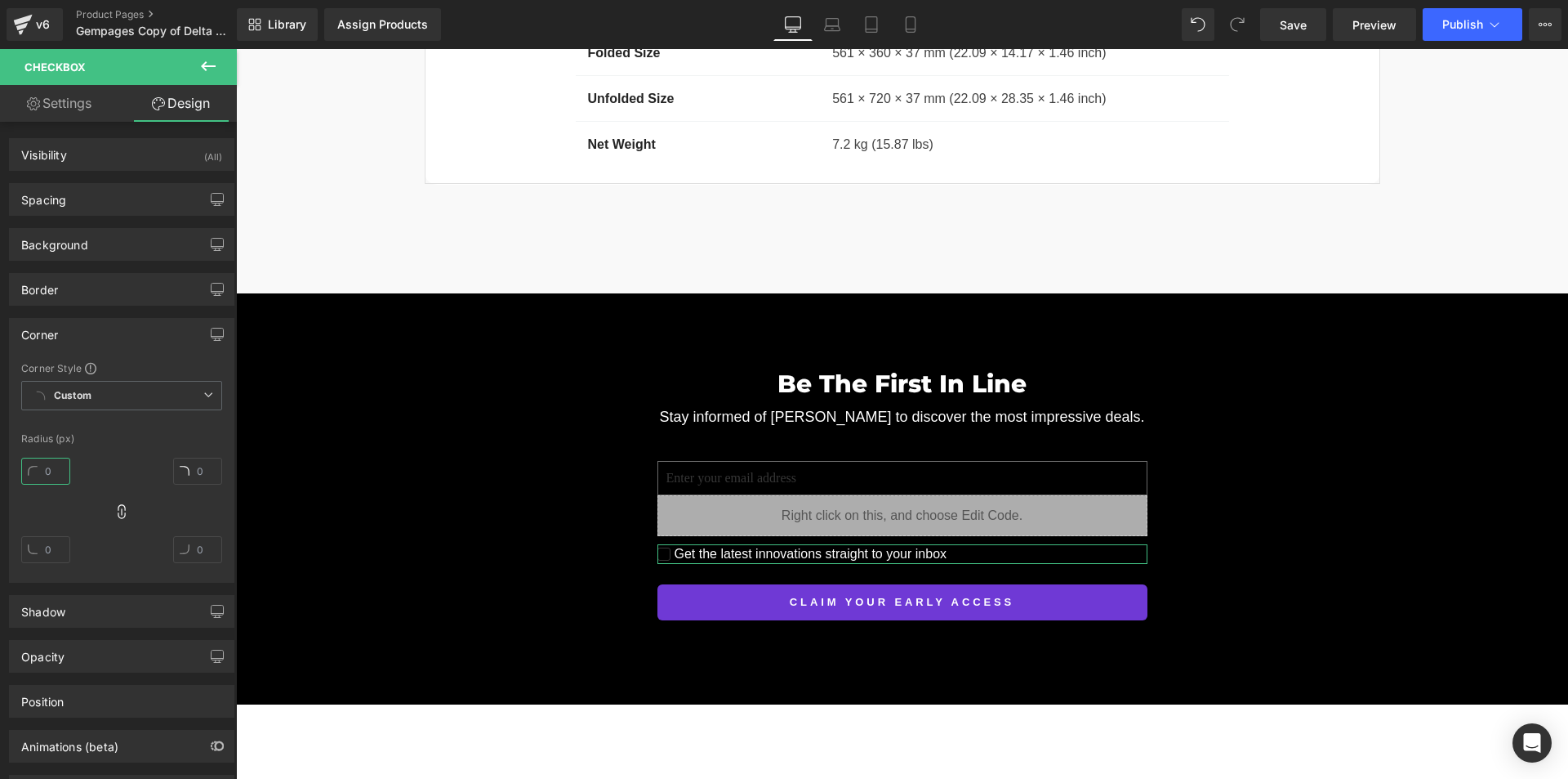
click at [54, 470] on input "text" at bounding box center [46, 470] width 49 height 26
click at [134, 291] on div "Border" at bounding box center [122, 289] width 224 height 31
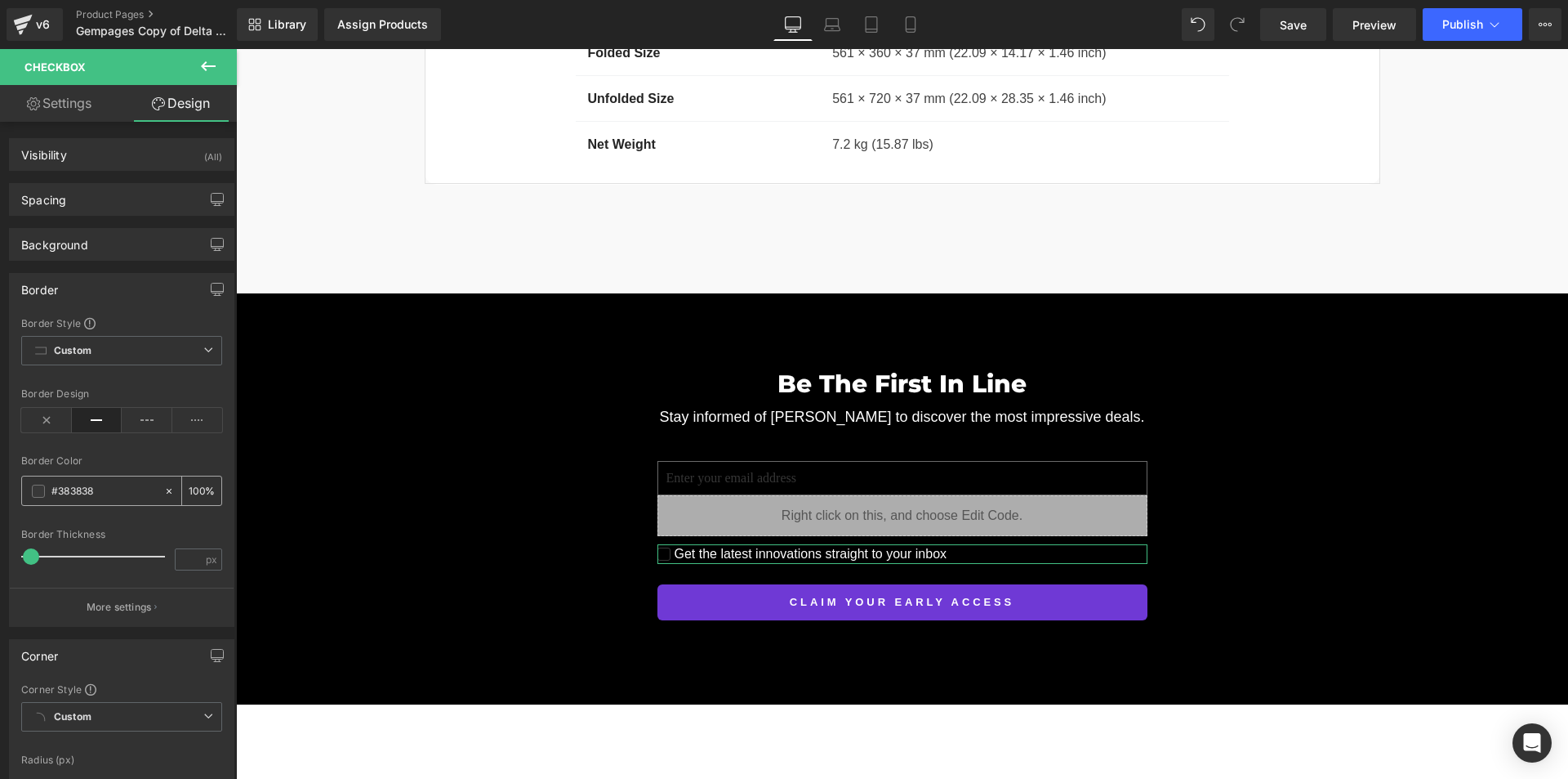
click at [71, 493] on input "text" at bounding box center [103, 491] width 105 height 18
click at [48, 493] on div at bounding box center [92, 490] width 141 height 28
click at [42, 492] on span at bounding box center [37, 491] width 13 height 13
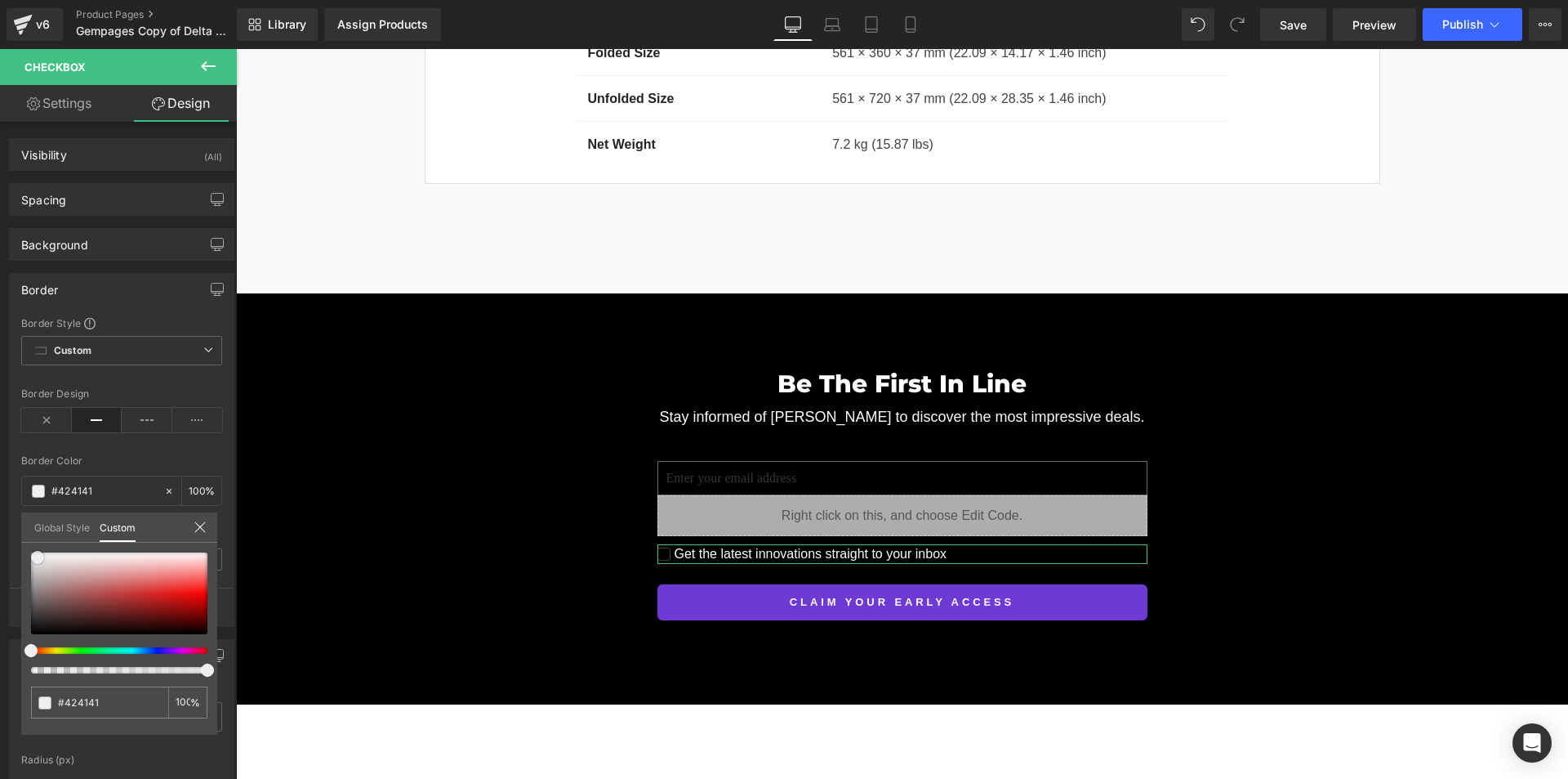
drag, startPoint x: 30, startPoint y: 615, endPoint x: 32, endPoint y: 549, distance: 66.0
click at [32, 550] on span at bounding box center [37, 556] width 13 height 13
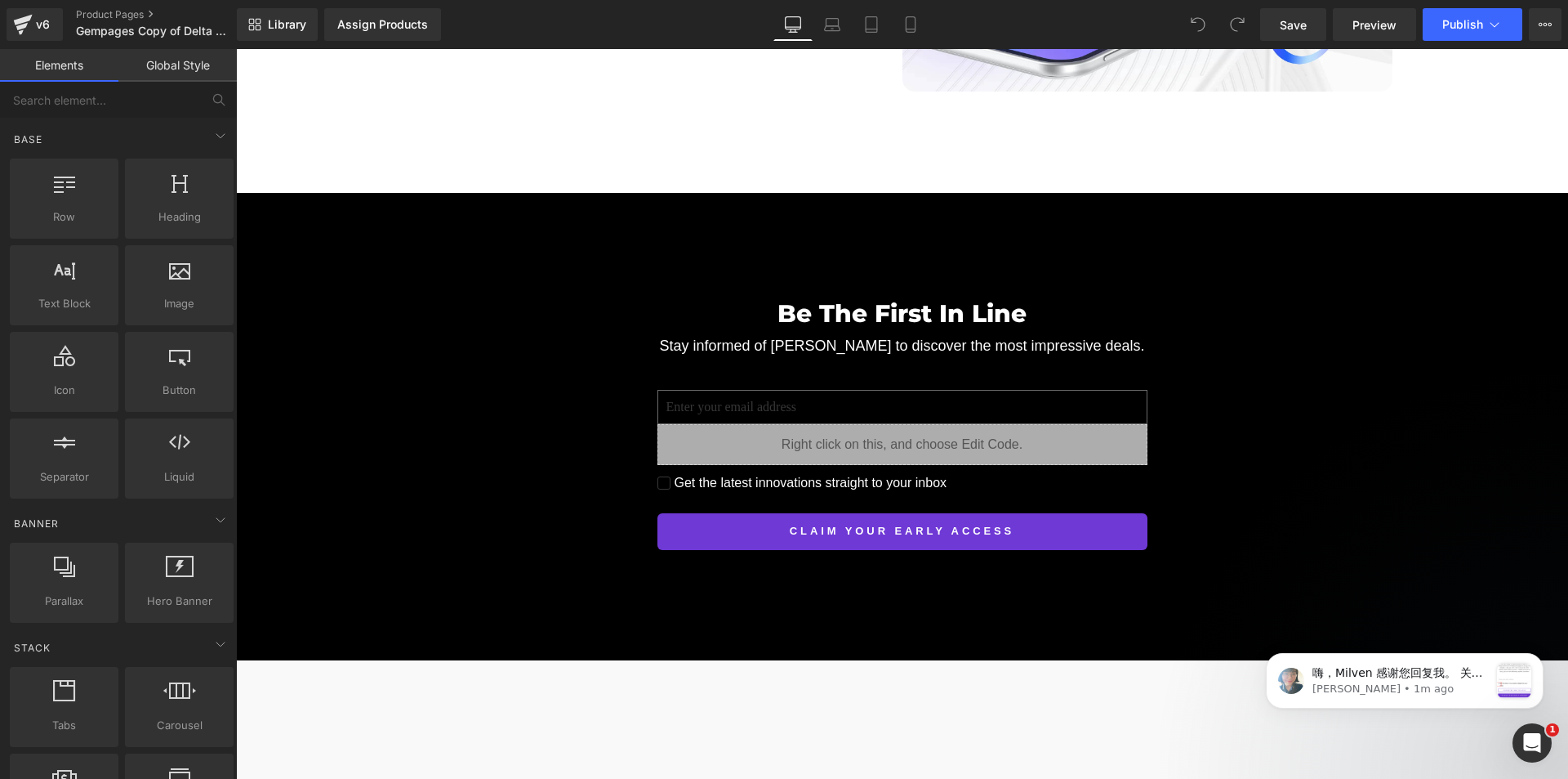
scroll to position [12029, 0]
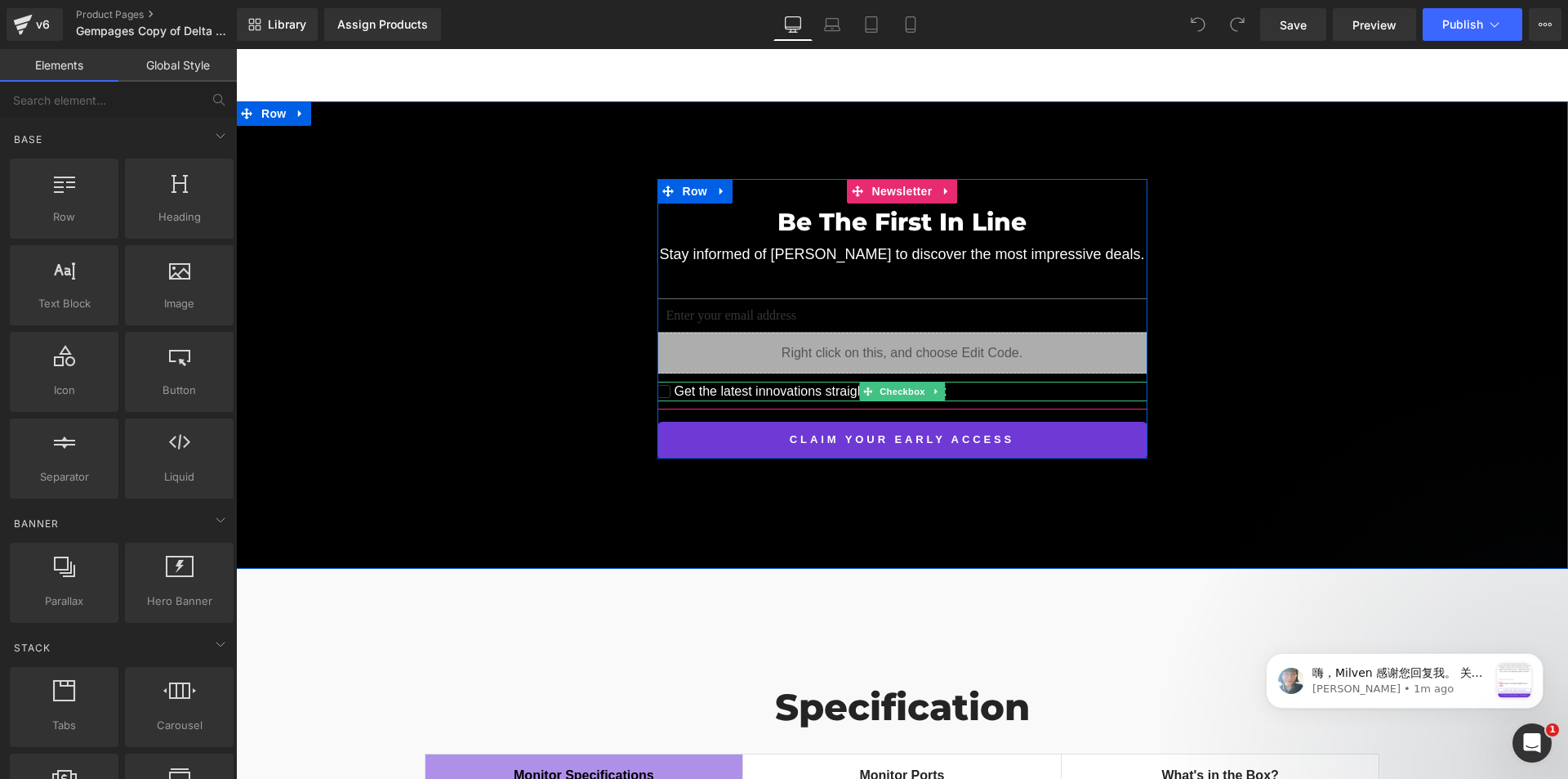
click at [657, 385] on input "Get the latest innovations straight to your inbox" at bounding box center [663, 390] width 13 height 13
click at [901, 382] on span "Checkbox" at bounding box center [901, 391] width 51 height 20
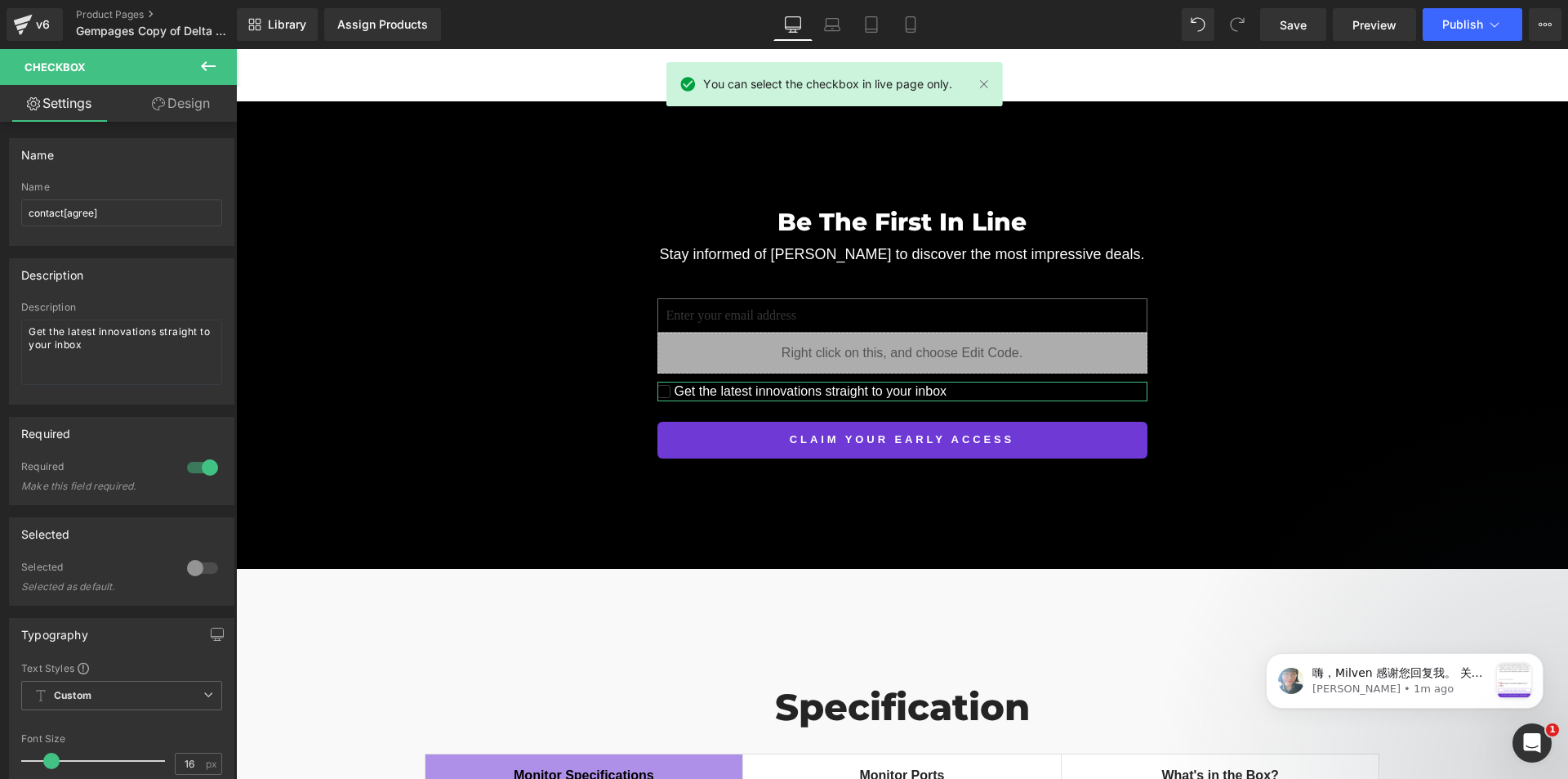
click at [166, 104] on link "Design" at bounding box center [180, 103] width 119 height 36
click at [0, 0] on div "Border" at bounding box center [0, 0] width 0 height 0
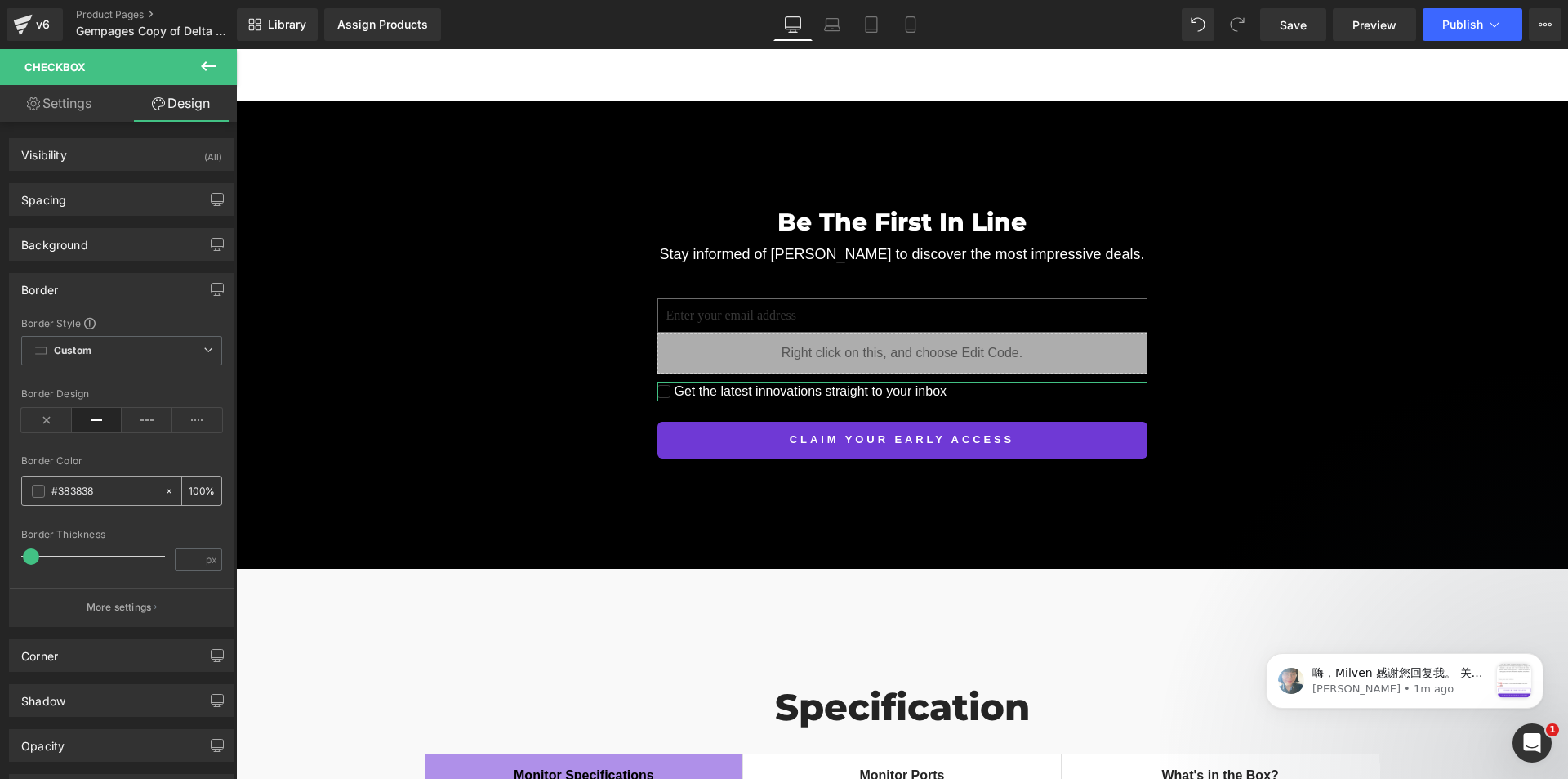
click at [36, 493] on span at bounding box center [37, 491] width 13 height 13
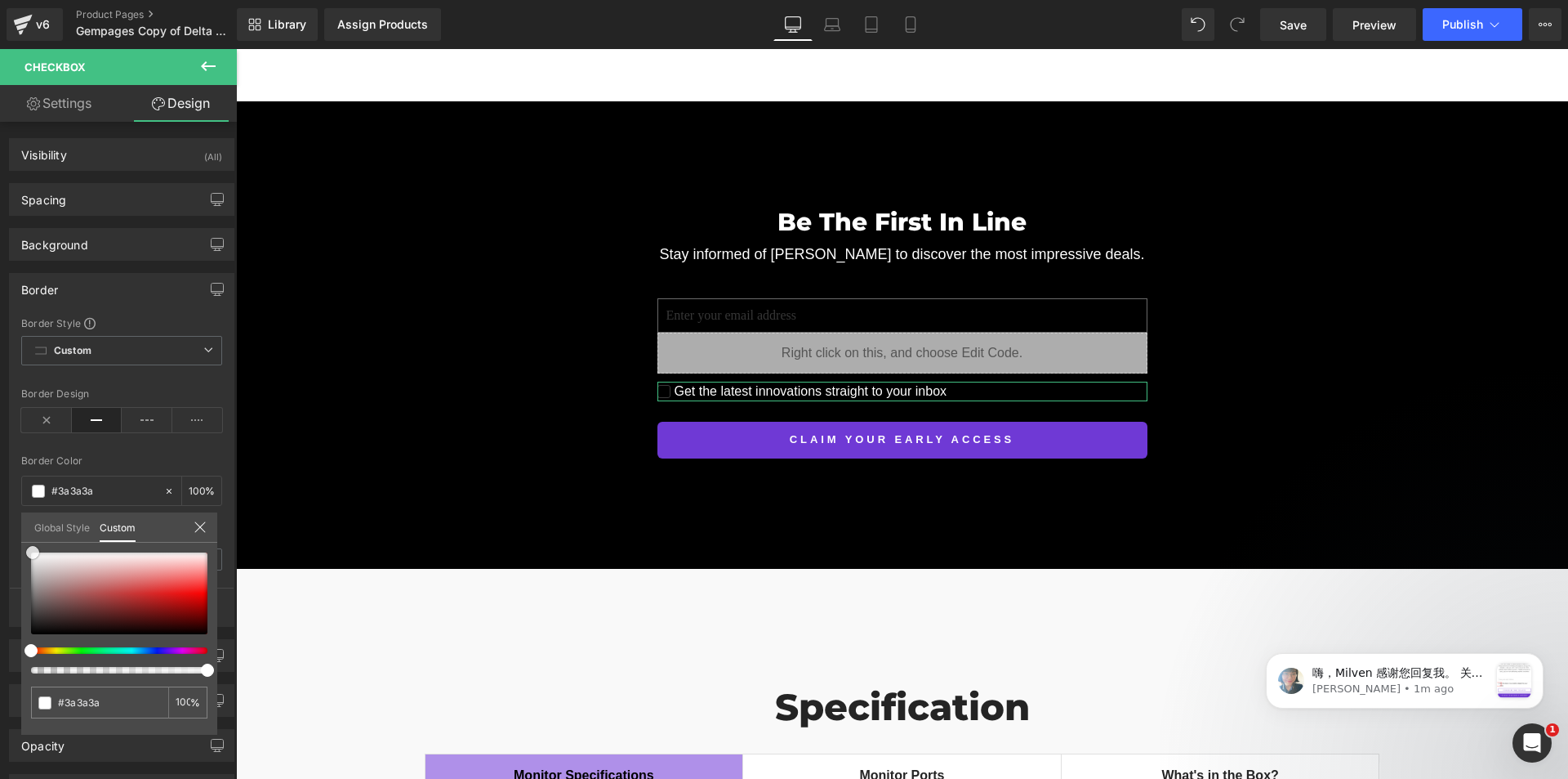
drag, startPoint x: 29, startPoint y: 611, endPoint x: 31, endPoint y: 547, distance: 64.0
click at [31, 547] on span at bounding box center [32, 551] width 13 height 13
drag, startPoint x: 31, startPoint y: 550, endPoint x: 31, endPoint y: 542, distance: 8.0
click at [31, 543] on div "#383838 100 %" at bounding box center [120, 552] width 196 height 20
click at [1287, 22] on span "Save" at bounding box center [1292, 25] width 26 height 17
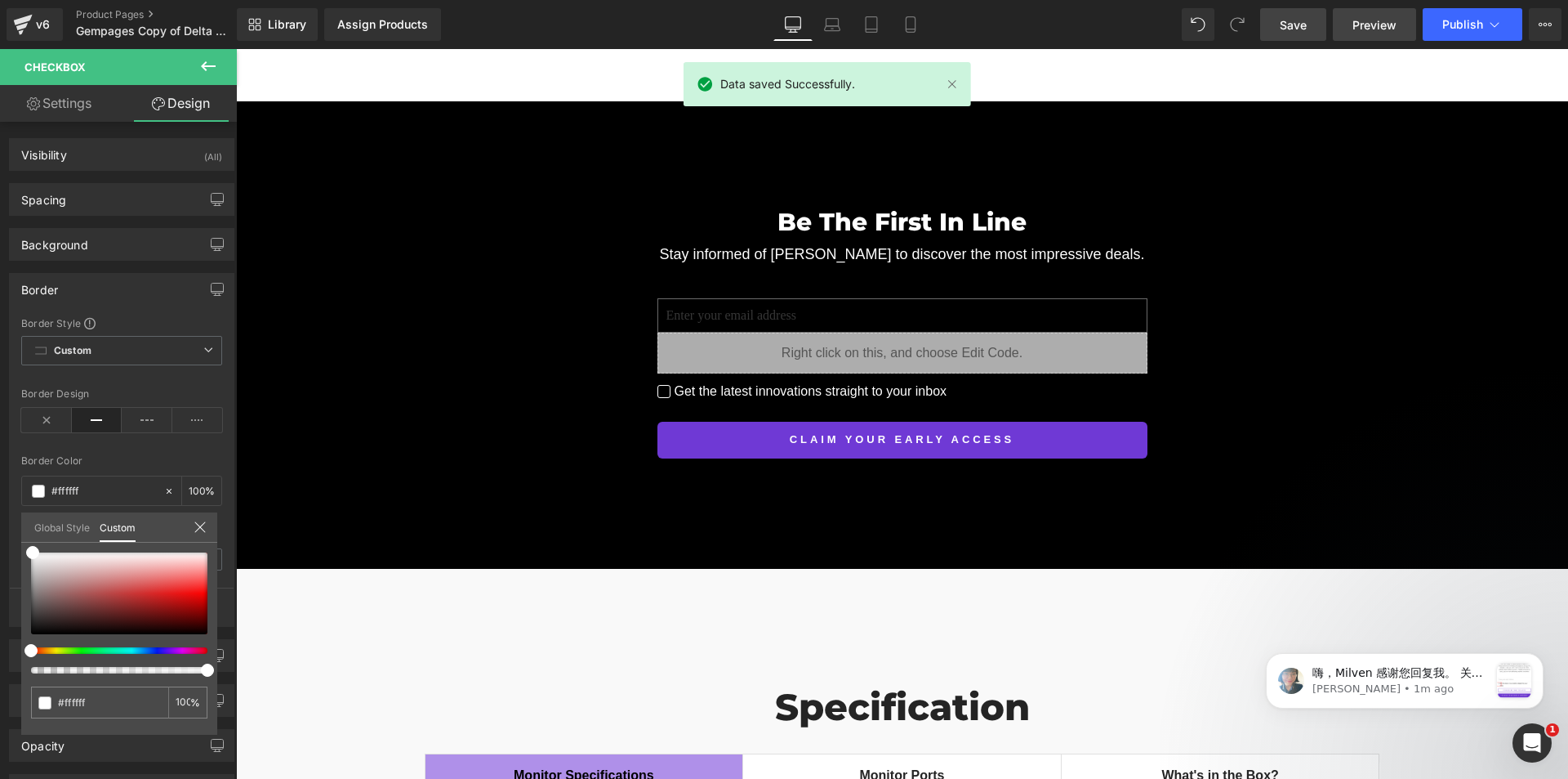
click at [1378, 35] on link "Preview" at bounding box center [1374, 24] width 83 height 32
